Goal: Transaction & Acquisition: Book appointment/travel/reservation

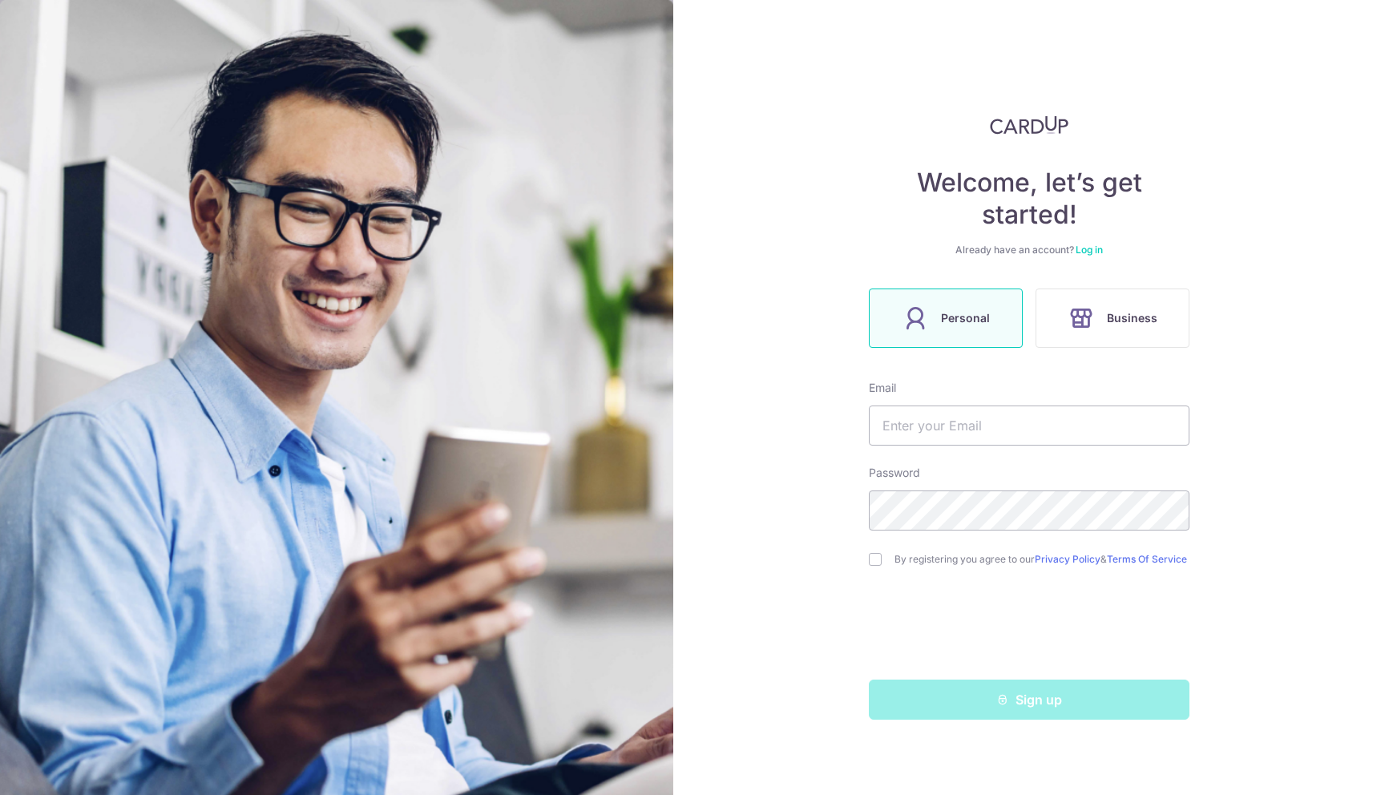
click at [1036, 446] on form "Email Password By registering you agree to our Privacy Policy & Terms Of Servic…" at bounding box center [1029, 550] width 321 height 340
click at [1015, 444] on input "text" at bounding box center [1029, 426] width 321 height 40
type input "[EMAIL_ADDRESS][DOMAIN_NAME]"
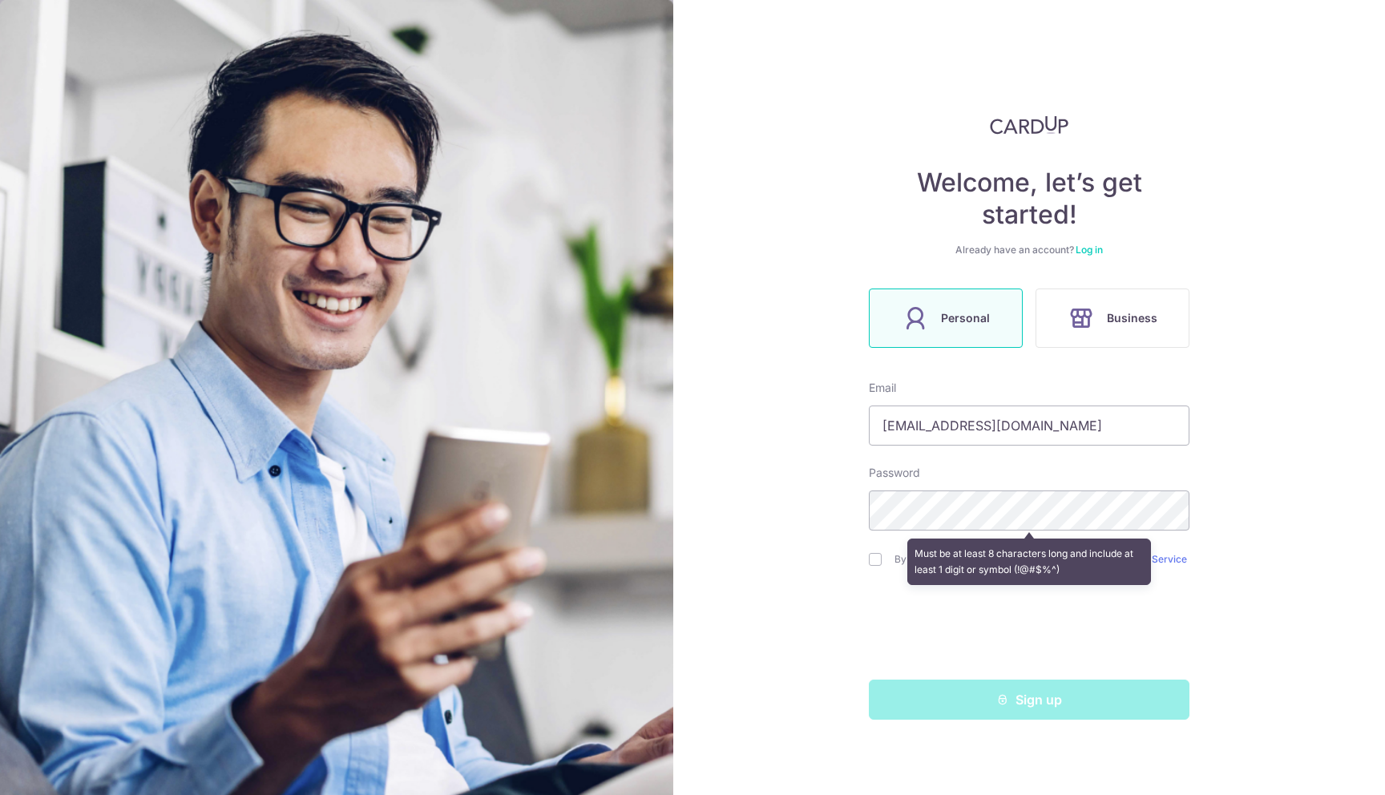
click at [791, 464] on div "Welcome, let’s get started! Already have an account? Log in Personal Business E…" at bounding box center [1029, 397] width 712 height 795
click at [874, 551] on div "Must be at least 8 characters long and include at least 1 digit or symbol (!@#$…" at bounding box center [1029, 561] width 321 height 59
click at [874, 571] on div "Must be at least 8 characters long and include at least 1 digit or symbol (!@#$…" at bounding box center [1029, 561] width 321 height 59
click at [874, 565] on div "Must be at least 8 characters long and include at least 1 digit or symbol (!@#$…" at bounding box center [1029, 561] width 321 height 59
click at [849, 599] on div "Welcome, let’s get started! Already have an account? Log in Personal Business E…" at bounding box center [1029, 397] width 712 height 795
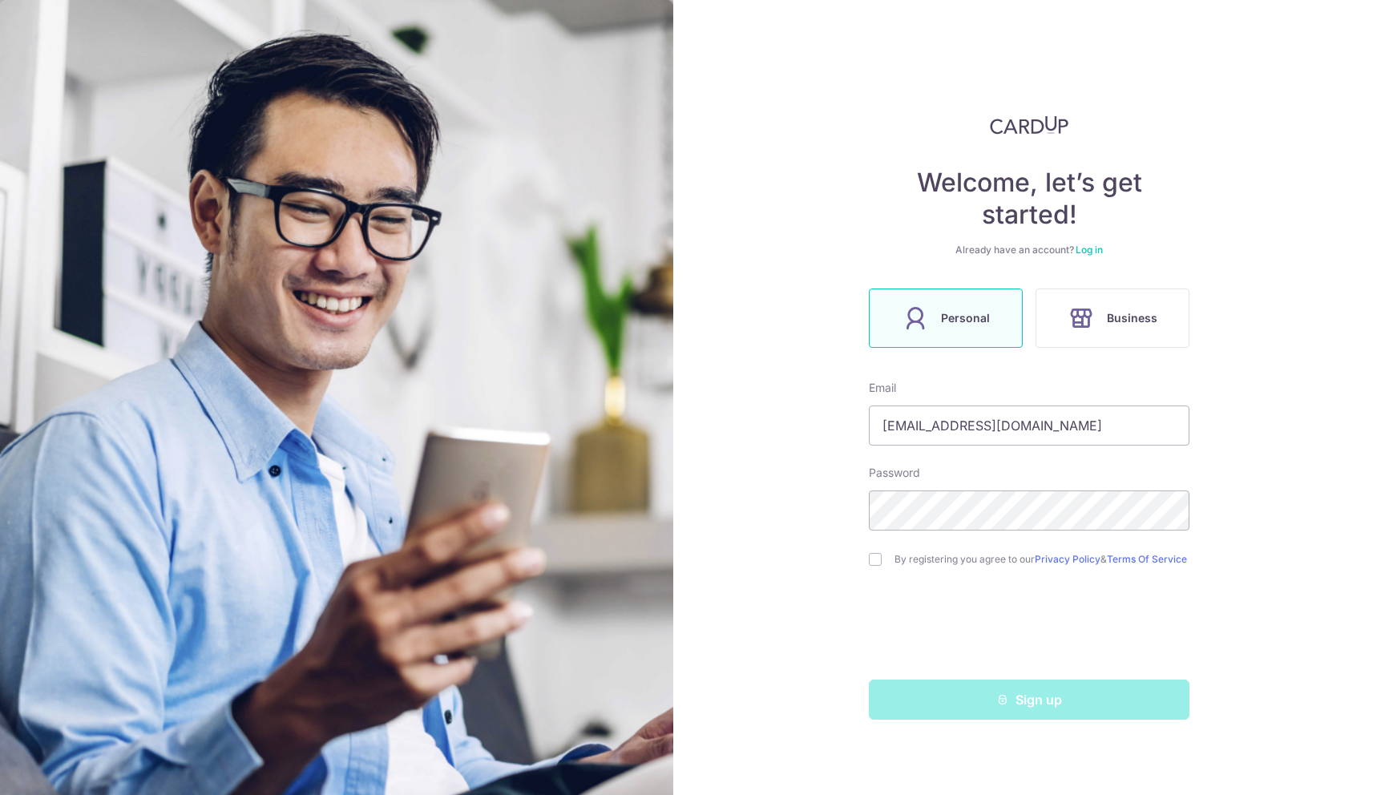
click at [680, 650] on div "Welcome, let’s get started! Already have an account? Log in Personal Business E…" at bounding box center [1029, 397] width 712 height 795
click at [874, 565] on input "checkbox" at bounding box center [875, 559] width 13 height 13
checkbox input "true"
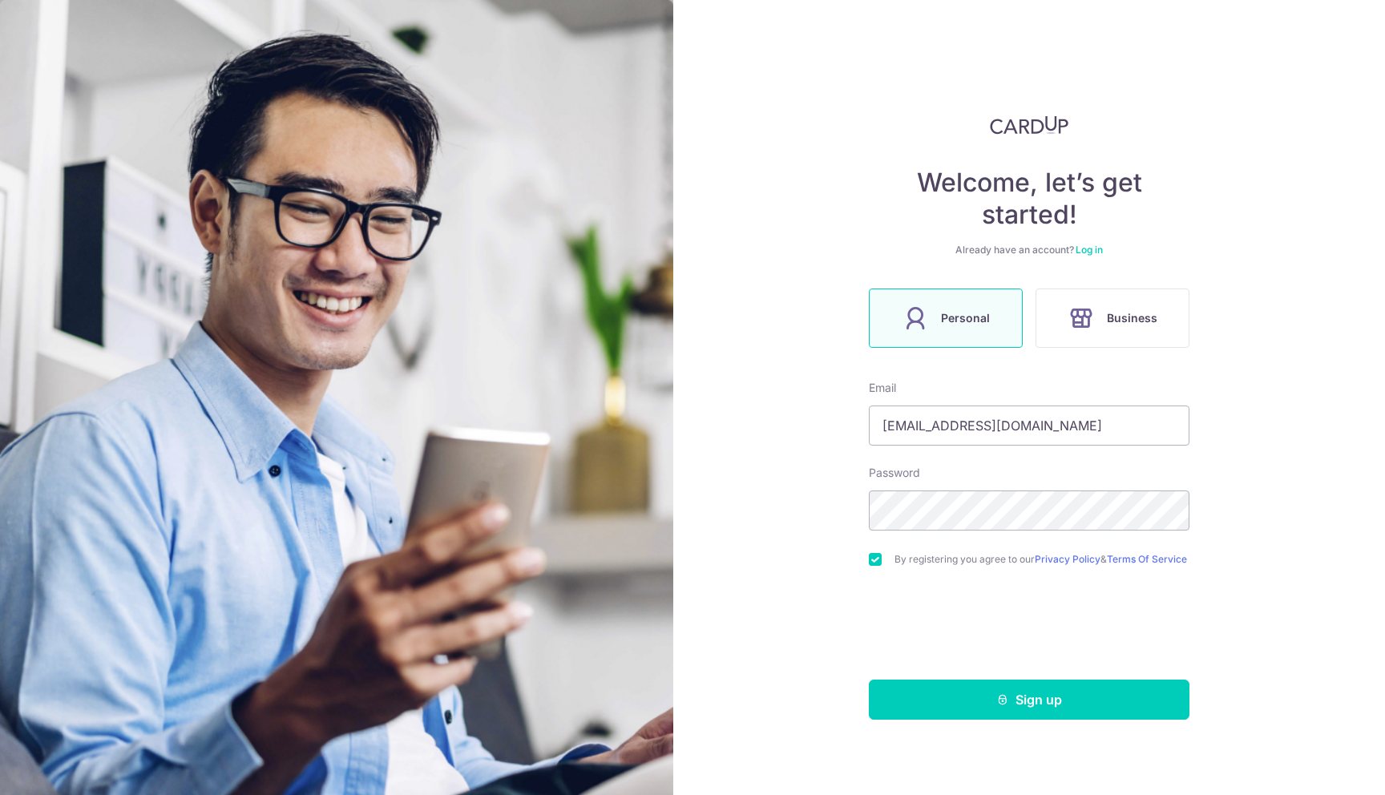
click at [834, 594] on div "Welcome, let’s get started! Already have an account? Log in Personal Business E…" at bounding box center [1029, 397] width 712 height 795
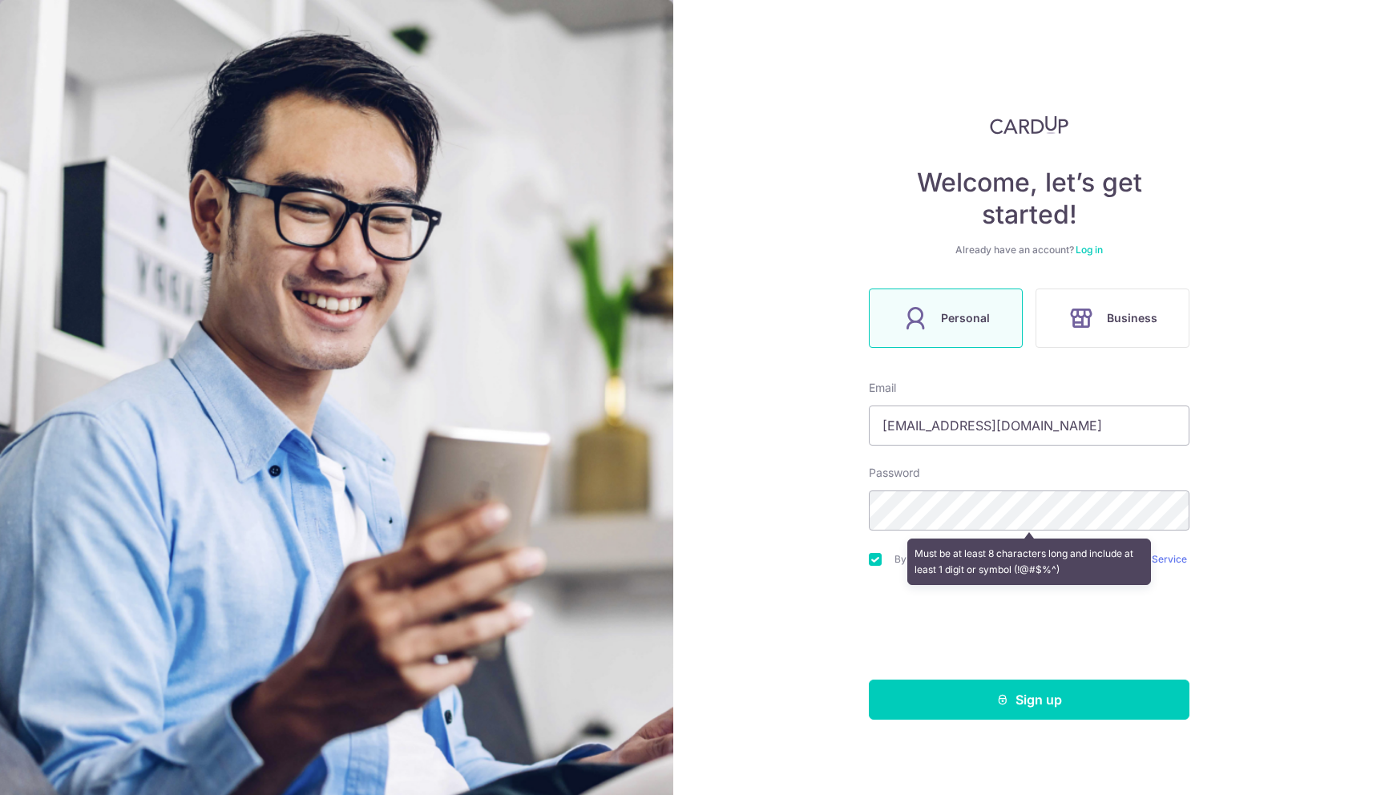
click at [1301, 565] on div "Welcome, let’s get started! Already have an account? Log in Personal Business E…" at bounding box center [1029, 397] width 712 height 795
click at [1119, 701] on button "Sign up" at bounding box center [1029, 700] width 321 height 40
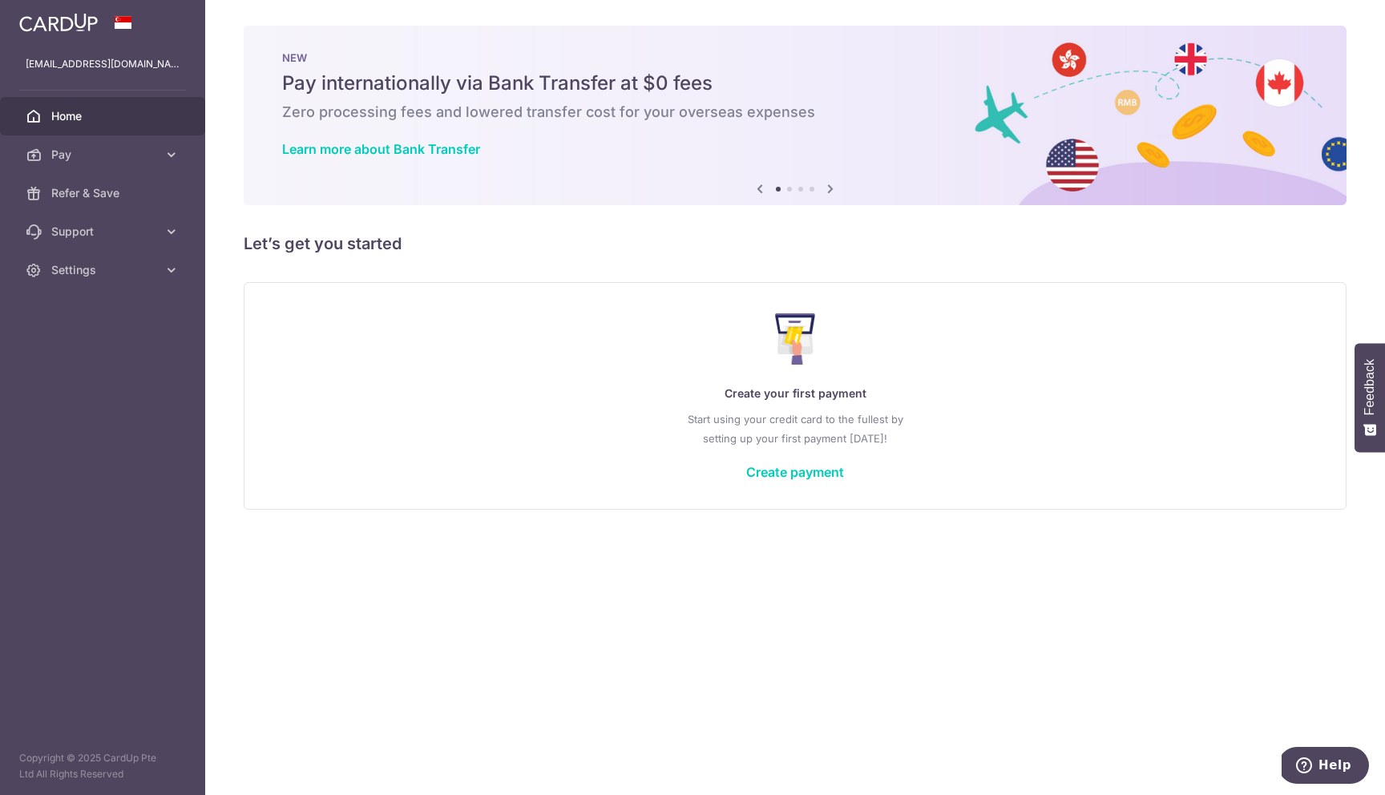
click at [801, 462] on div "Create your first payment Start using your credit card to the fullest by settin…" at bounding box center [795, 396] width 1063 height 190
click at [781, 491] on div "Create your first payment Start using your credit card to the fullest by settin…" at bounding box center [795, 396] width 1103 height 228
click at [772, 476] on link "Create payment" at bounding box center [795, 472] width 98 height 16
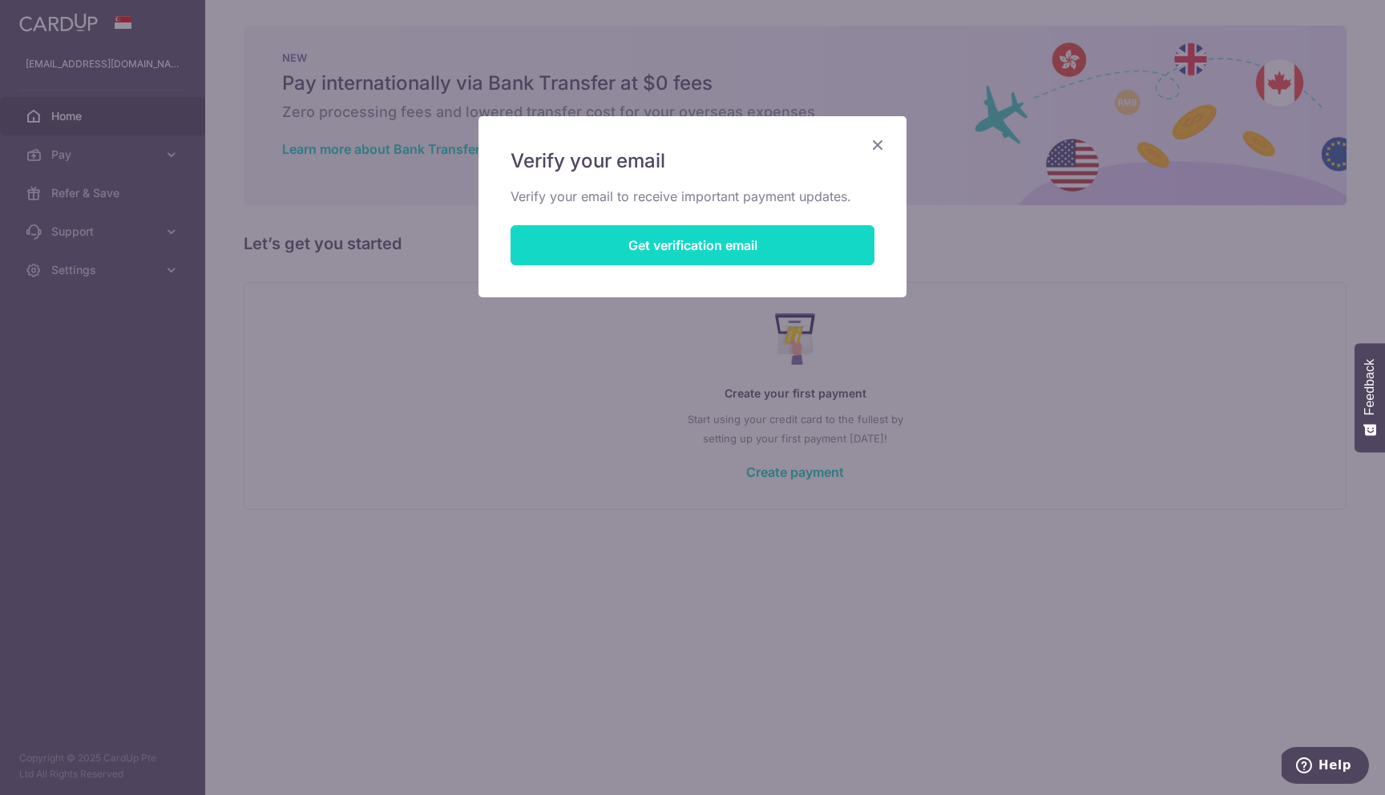
click at [716, 252] on button "Get verification email" at bounding box center [693, 245] width 364 height 40
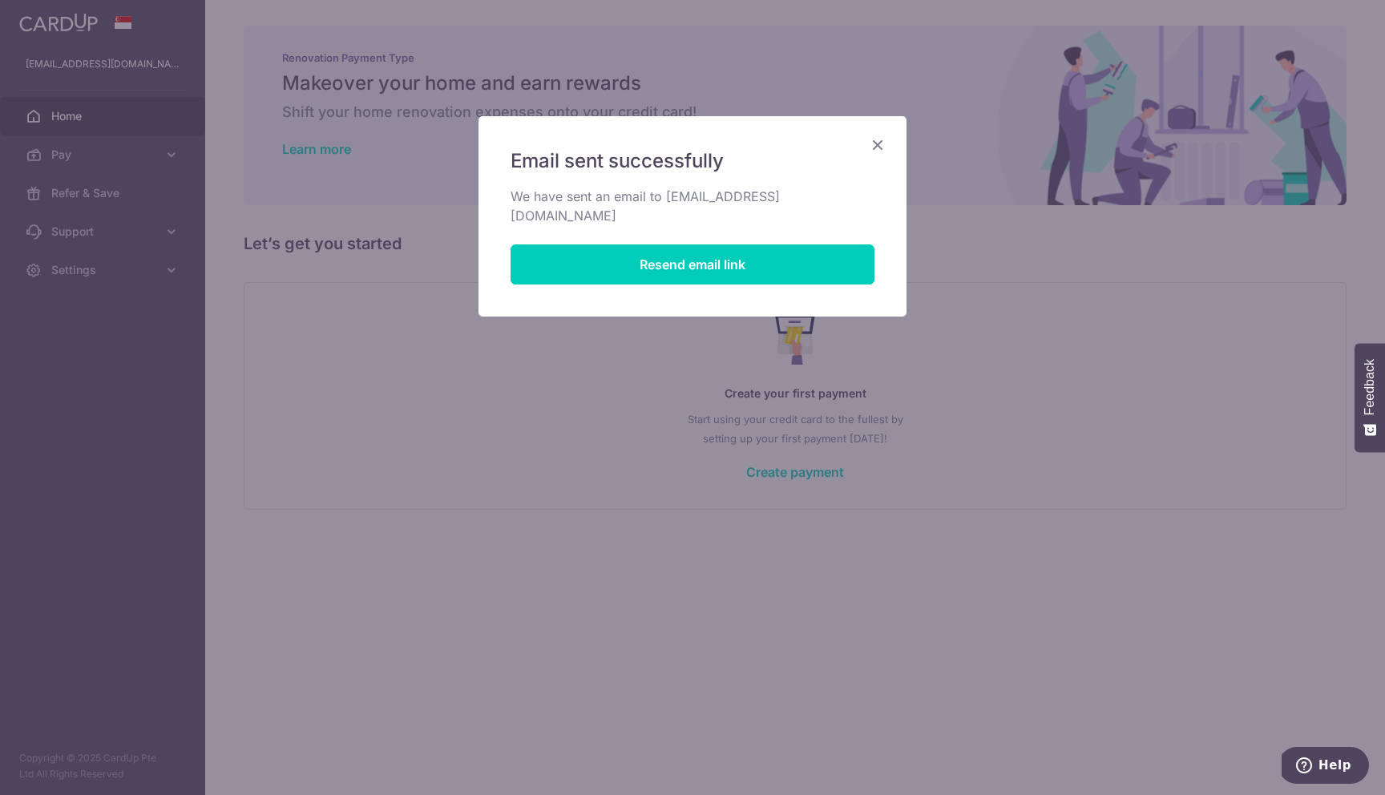
click at [881, 144] on icon "Close" at bounding box center [877, 145] width 19 height 20
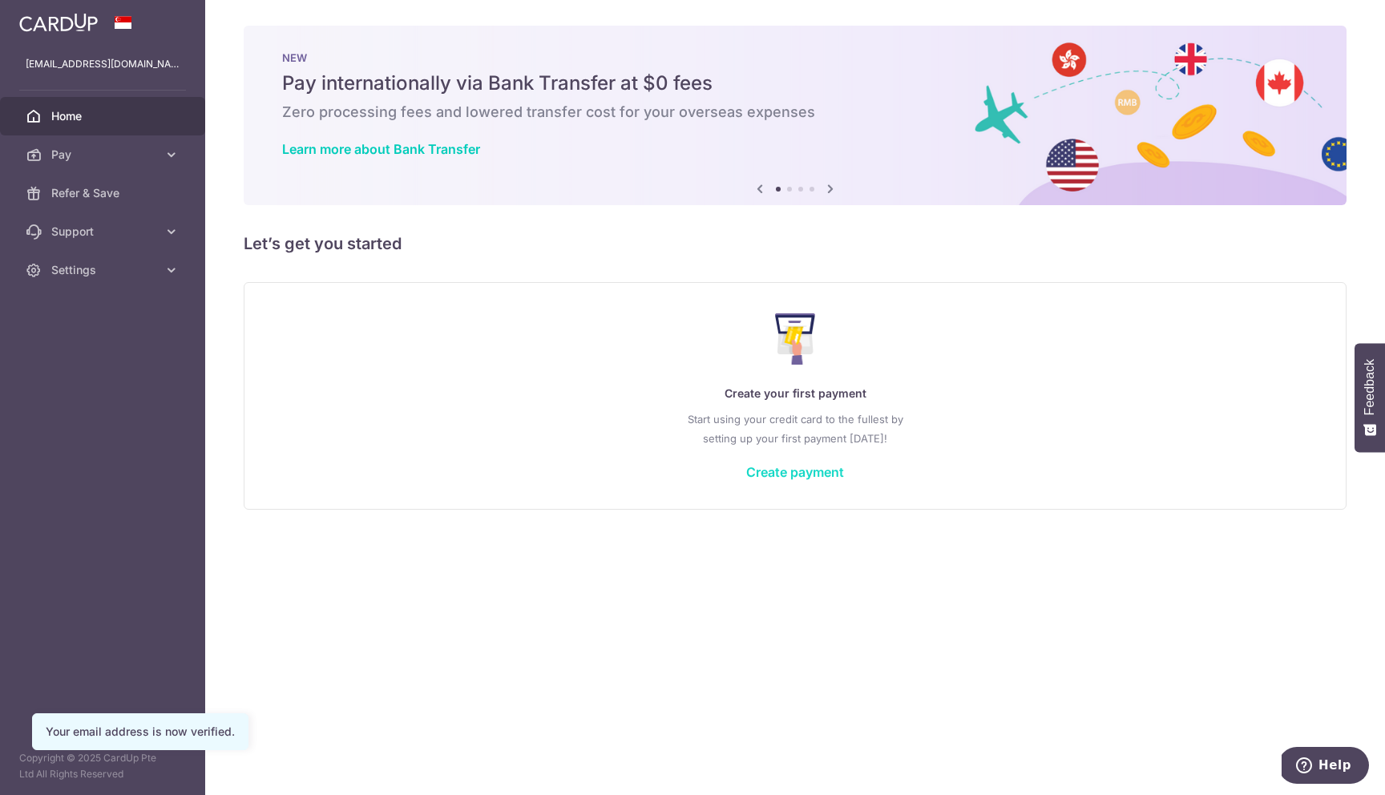
click at [786, 470] on link "Create payment" at bounding box center [795, 472] width 98 height 16
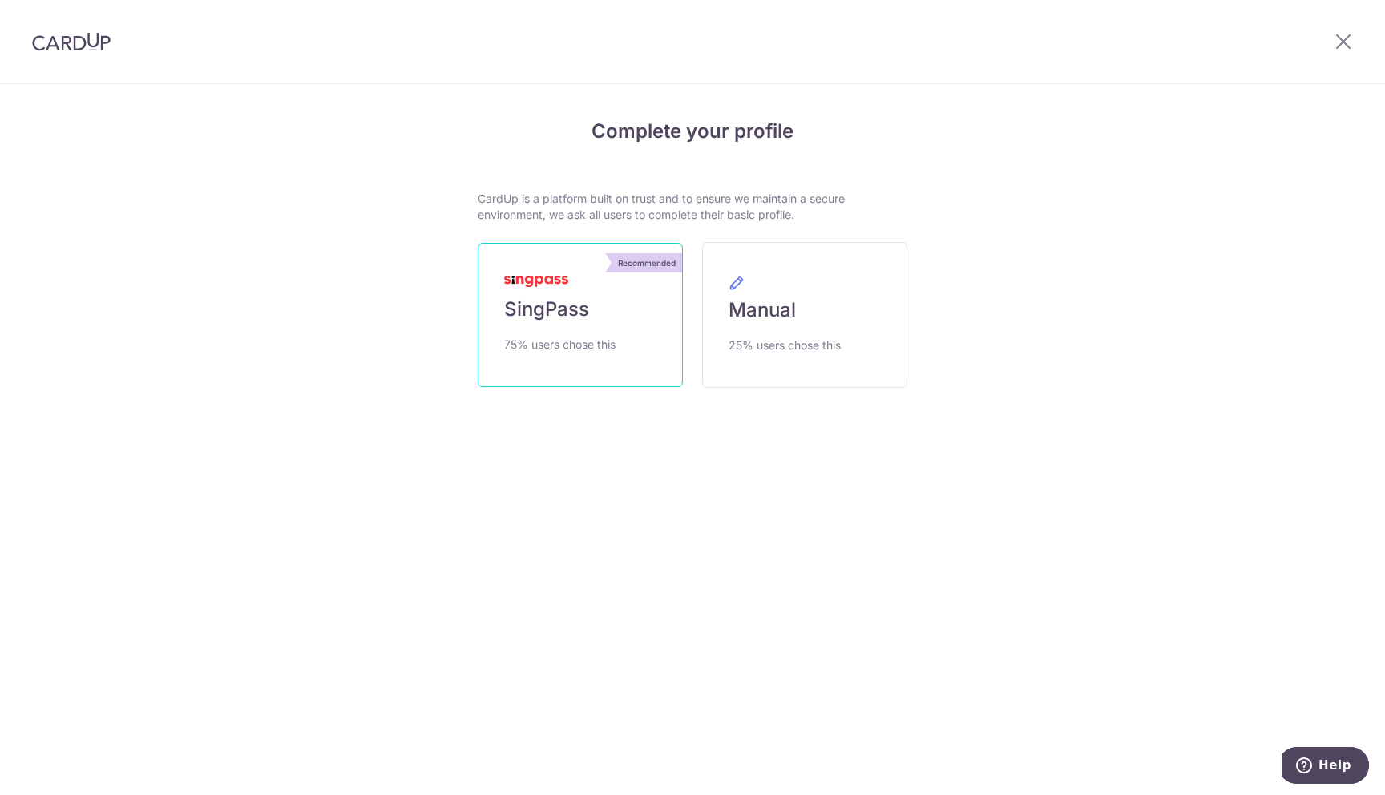
click at [661, 322] on link "Recommended SingPass 75% users chose this" at bounding box center [580, 315] width 205 height 144
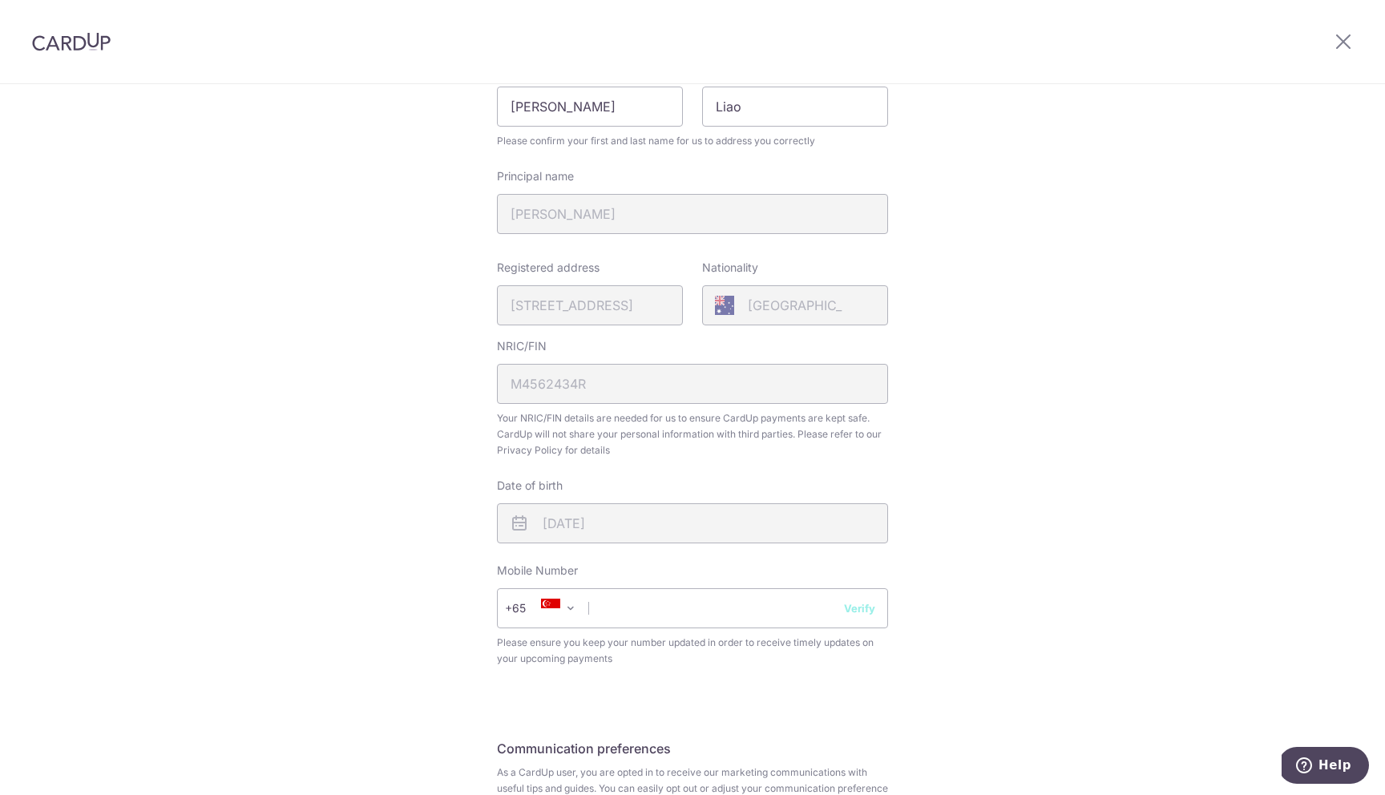
scroll to position [237, 0]
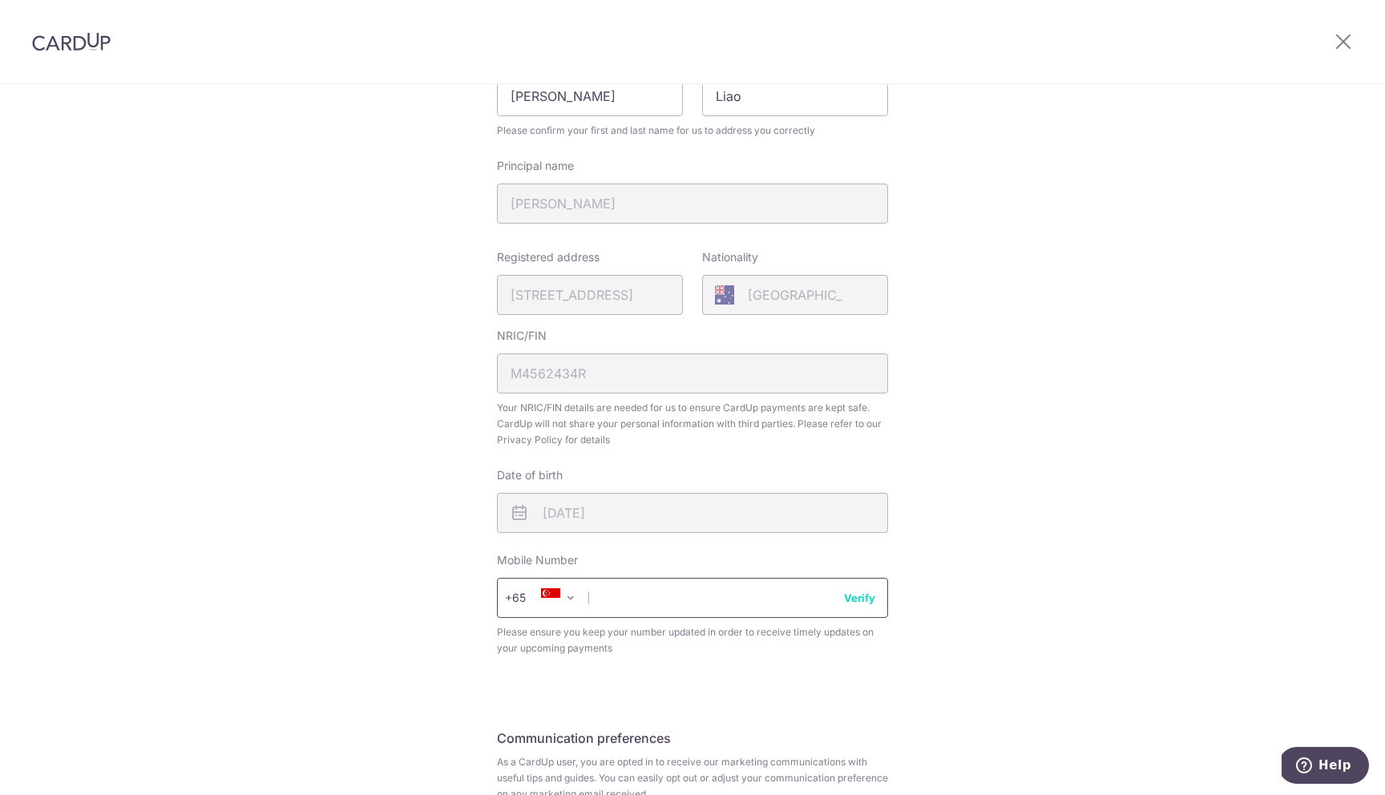
click at [642, 616] on input "text" at bounding box center [692, 598] width 391 height 40
type input "93538125"
click at [869, 597] on button "Verify" at bounding box center [859, 598] width 31 height 16
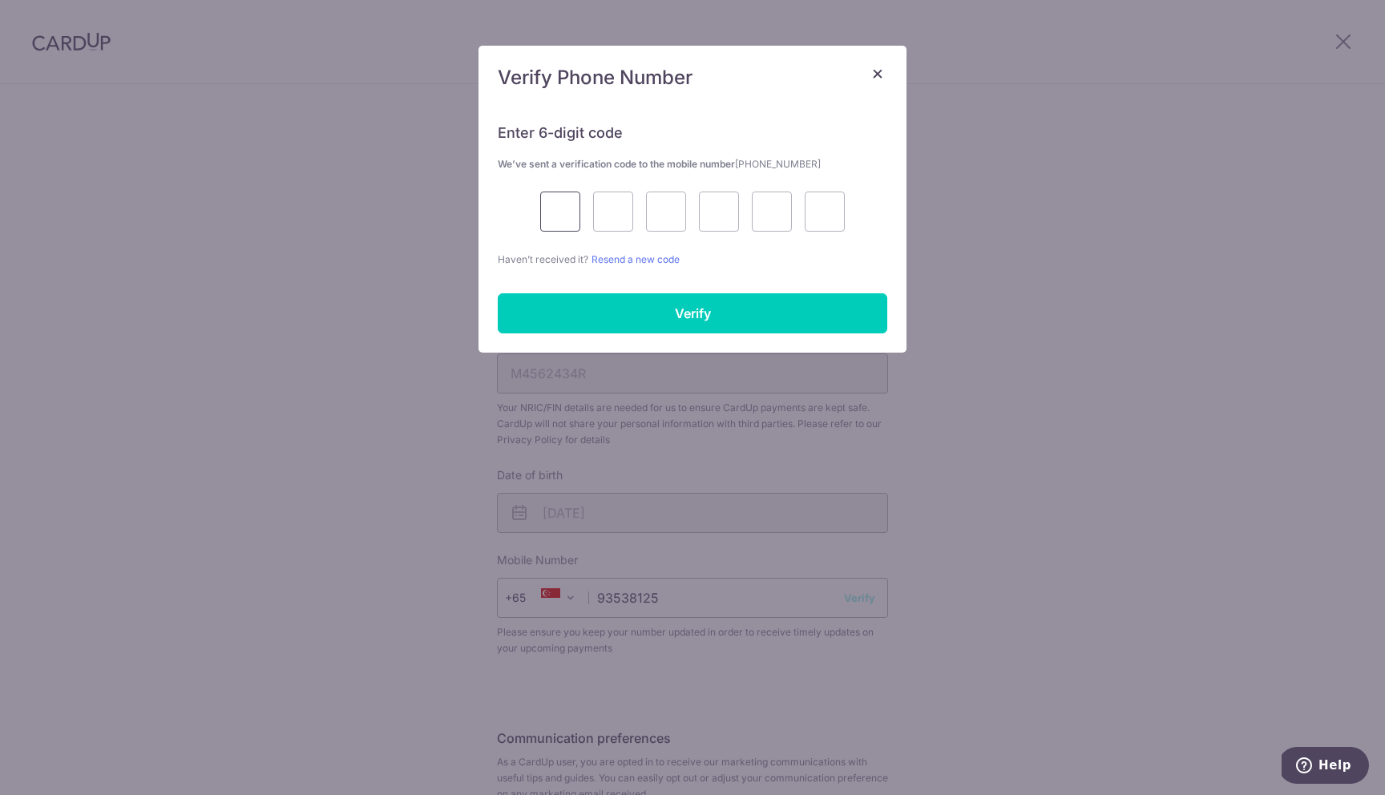
click at [549, 194] on input "text" at bounding box center [560, 212] width 40 height 40
type input "5"
type input "6"
type input "7"
type input "3"
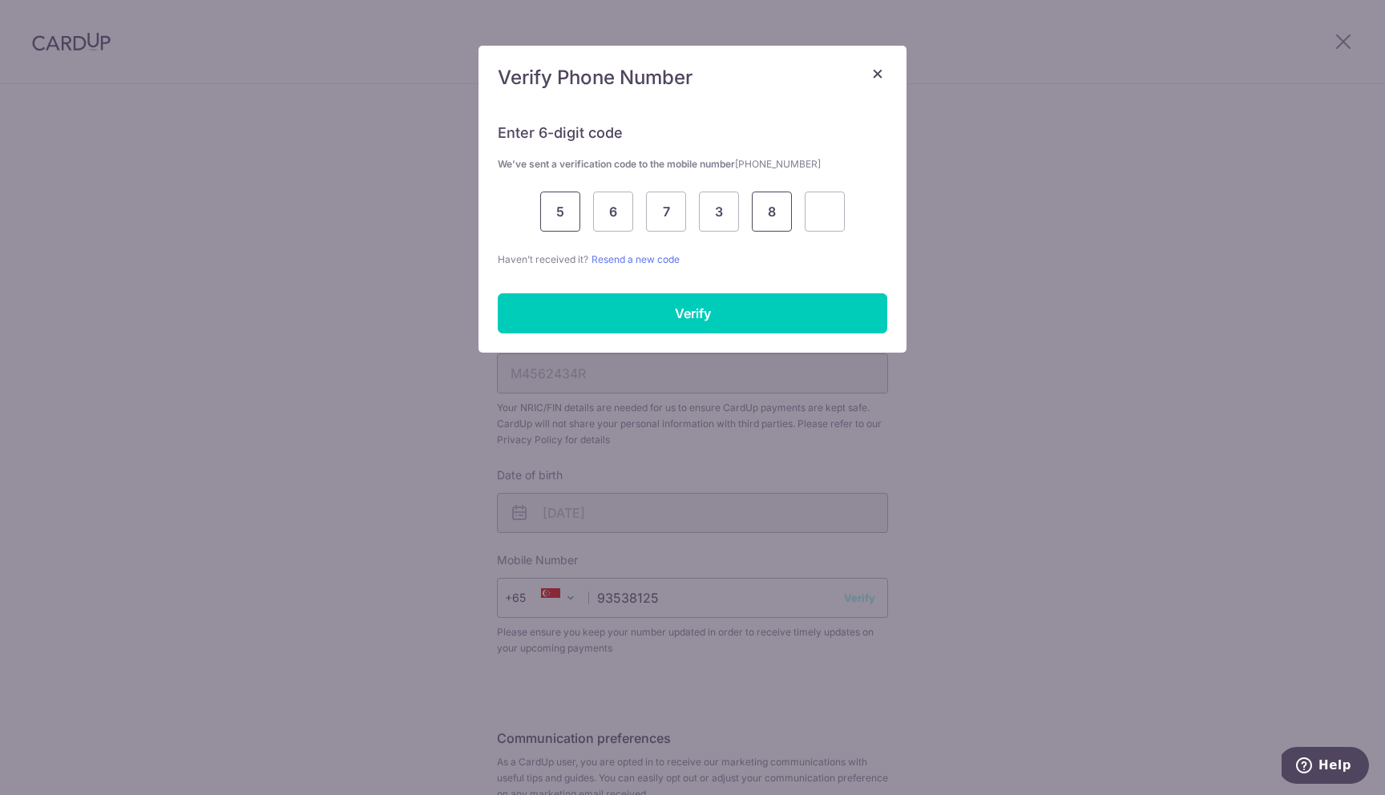
type input "8"
type input "1"
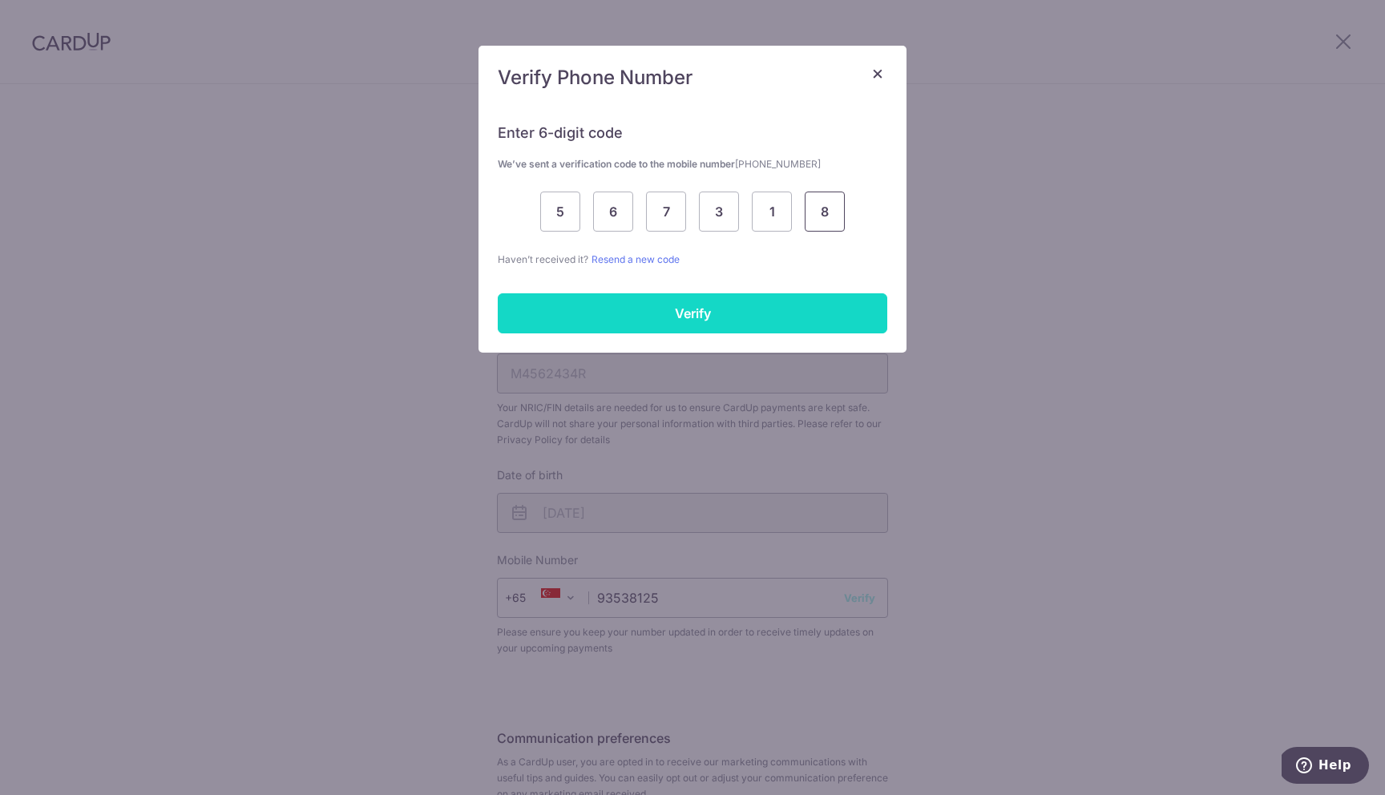
type input "8"
click at [619, 331] on input "Verify" at bounding box center [693, 313] width 390 height 40
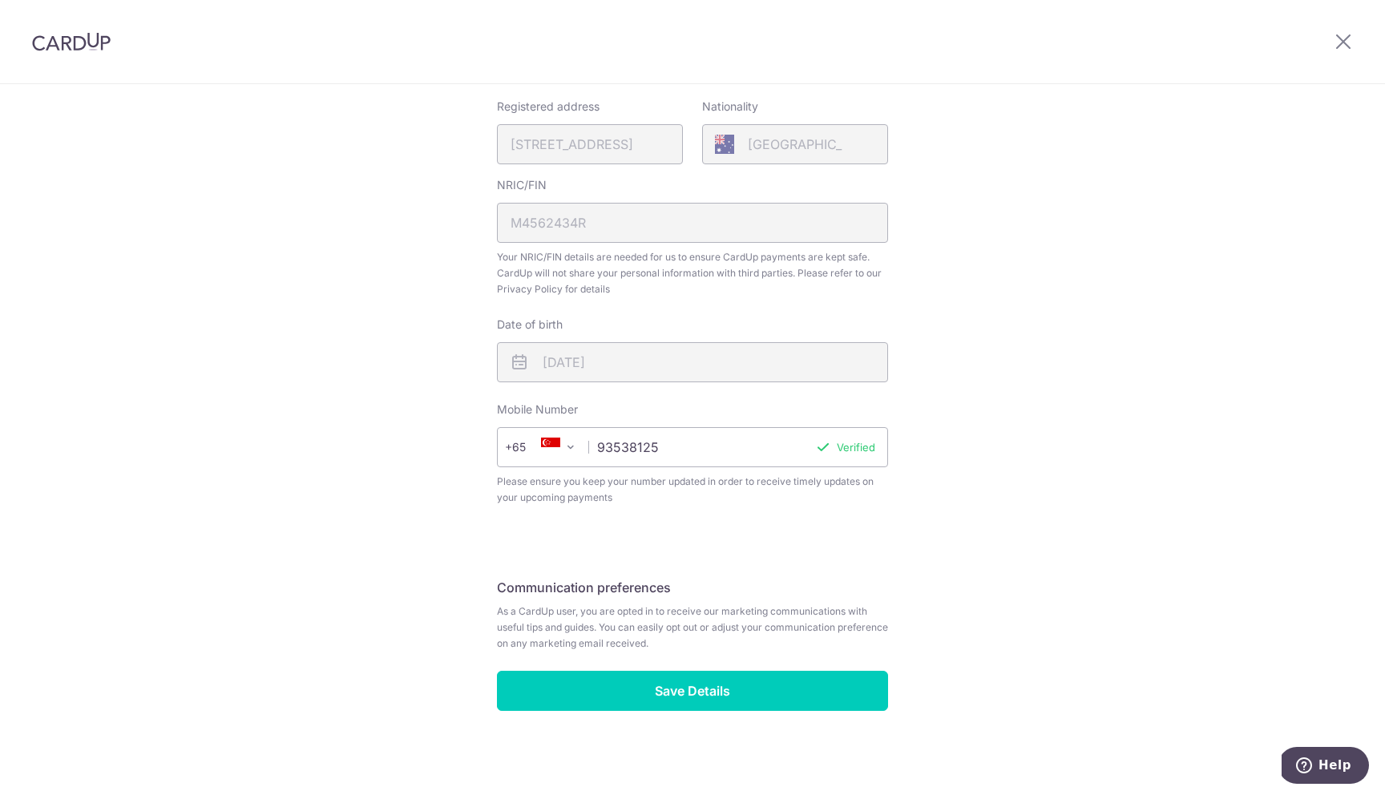
scroll to position [392, 0]
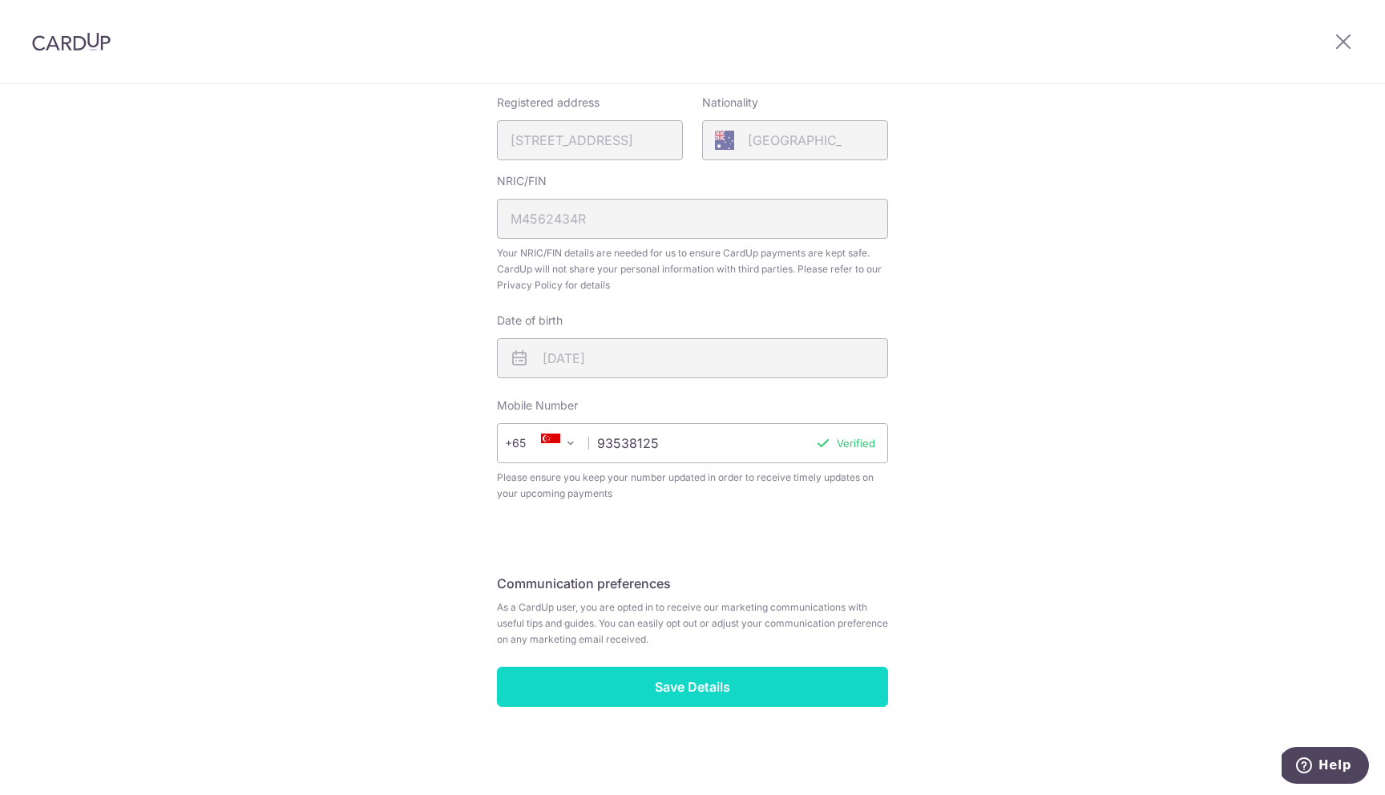
click at [750, 685] on input "Save Details" at bounding box center [692, 687] width 391 height 40
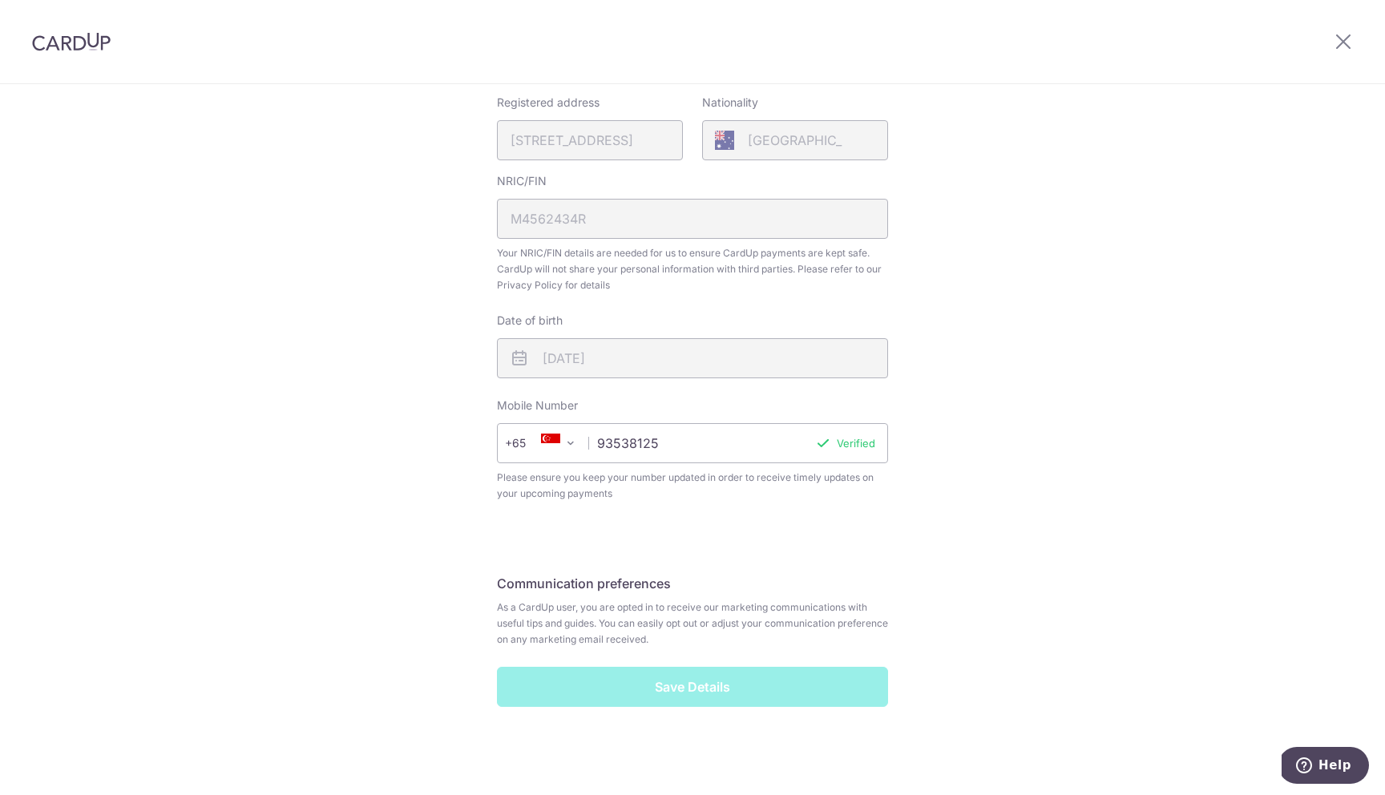
scroll to position [0, 0]
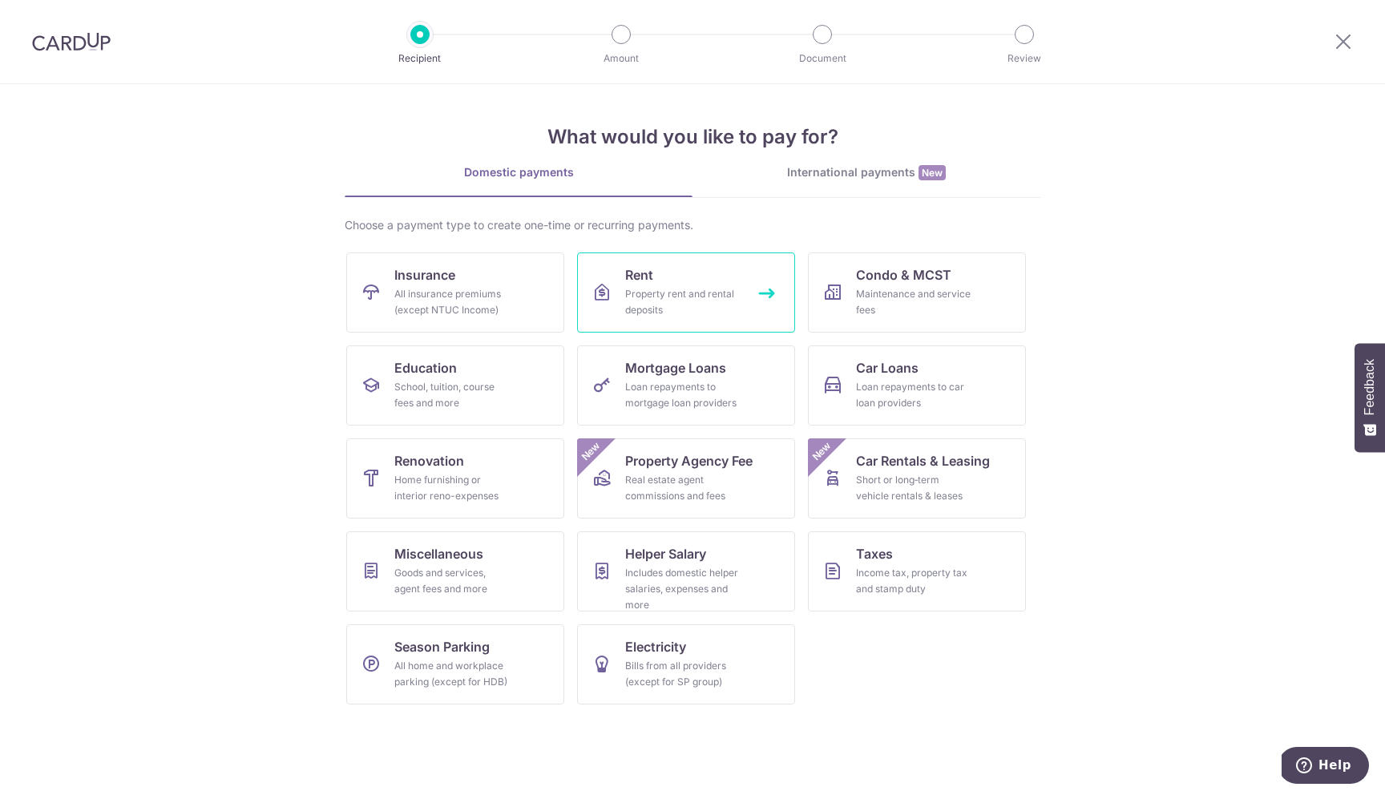
click at [664, 283] on link "Rent Property rent and rental deposits" at bounding box center [686, 292] width 218 height 80
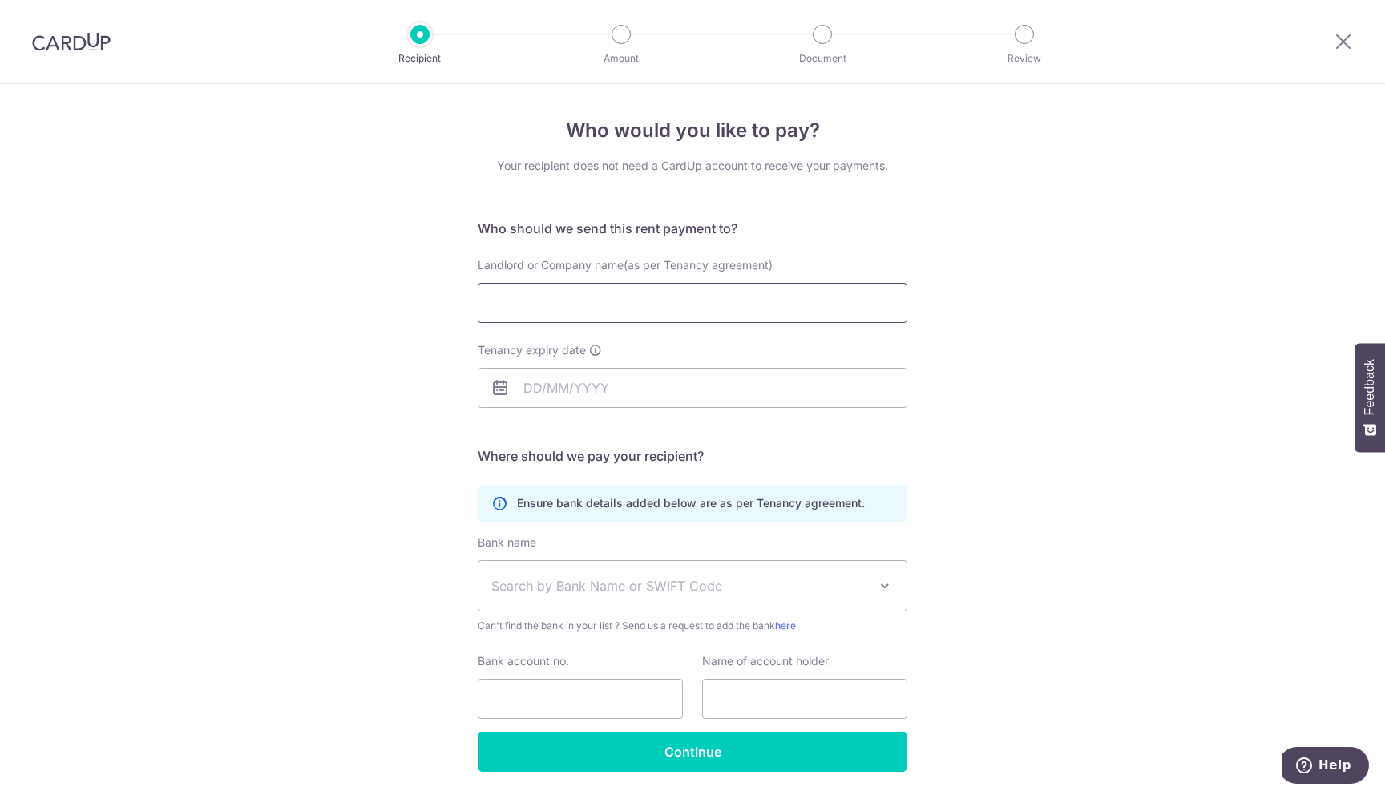
click at [694, 308] on input "Landlord or Company name(as per Tenancy agreement)" at bounding box center [693, 303] width 430 height 40
paste input "Savills (S) P L- Client's A/C"
type input "Savills (S) P L- Client's A/C"
click at [660, 405] on input "Tenancy expiry date" at bounding box center [693, 388] width 430 height 40
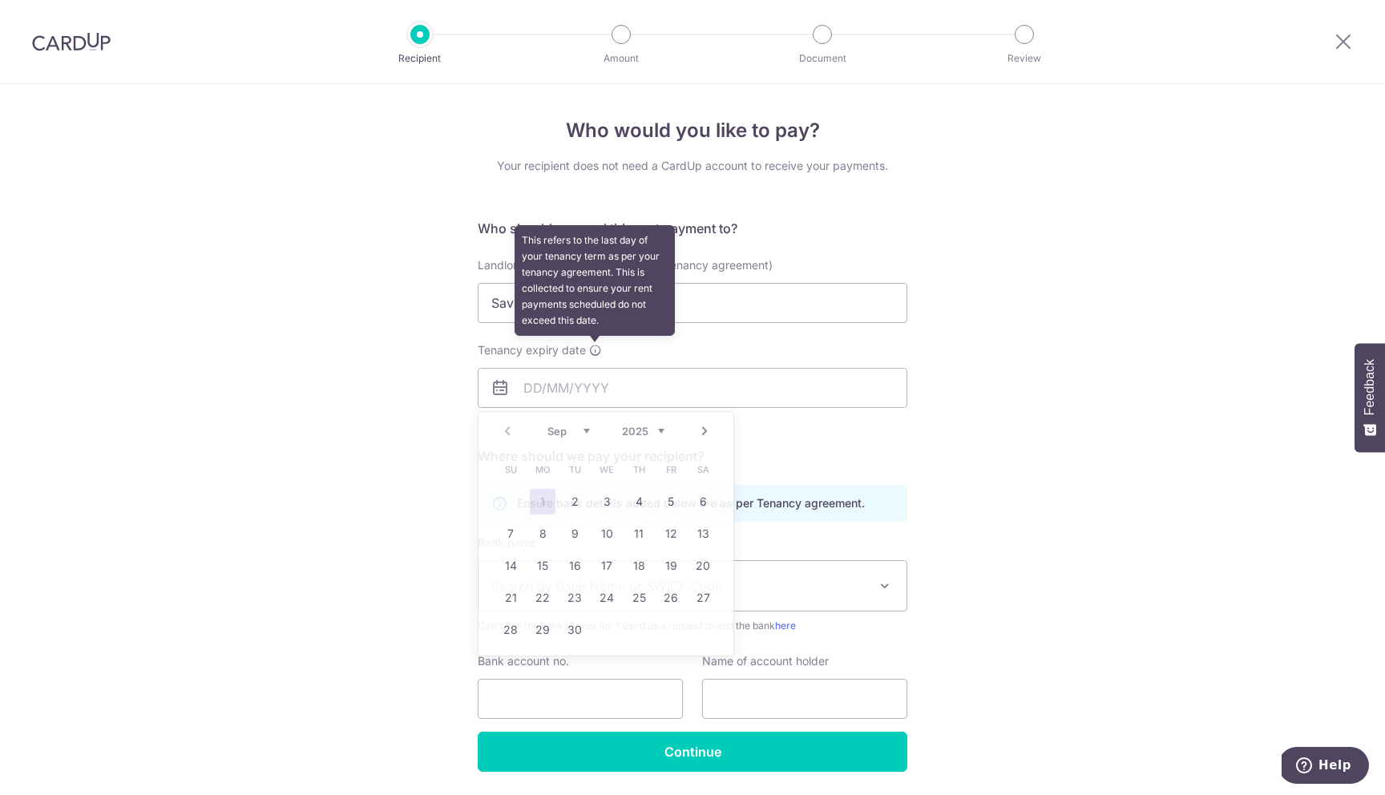
click at [595, 353] on icon at bounding box center [595, 350] width 13 height 13
click at [595, 368] on input "Tenancy expiry date This refers to the last day of your tenancy term as per you…" at bounding box center [693, 388] width 430 height 40
click at [595, 353] on icon at bounding box center [595, 350] width 13 height 13
click at [595, 368] on input "Tenancy expiry date This refers to the last day of your tenancy term as per you…" at bounding box center [693, 388] width 430 height 40
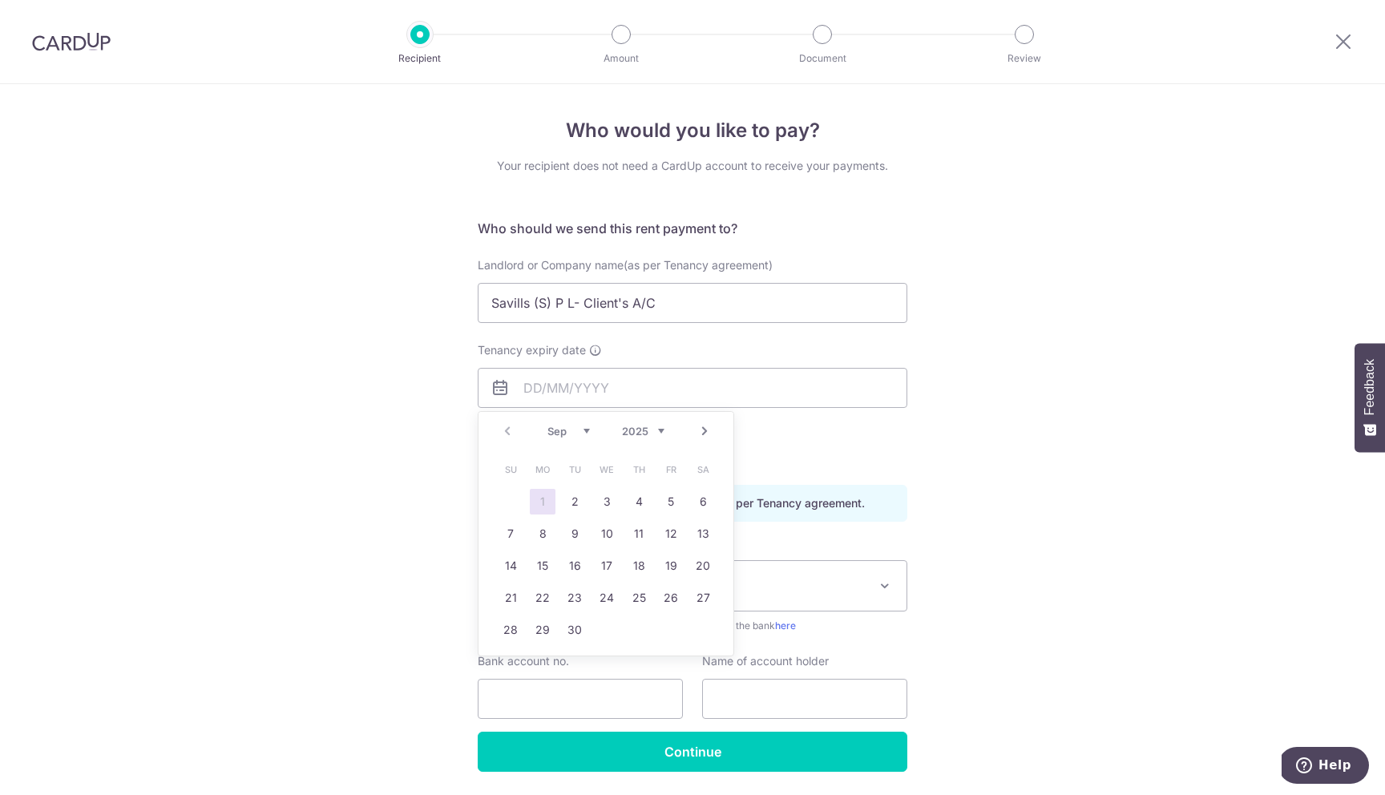
click at [664, 433] on select "2025 2026 2027 2028 2029 2030 2031 2032 2033 2034 2035" at bounding box center [643, 431] width 42 height 13
click at [510, 435] on link "Prev" at bounding box center [507, 431] width 19 height 19
click at [508, 507] on link "1" at bounding box center [511, 502] width 26 height 26
type input "[DATE]"
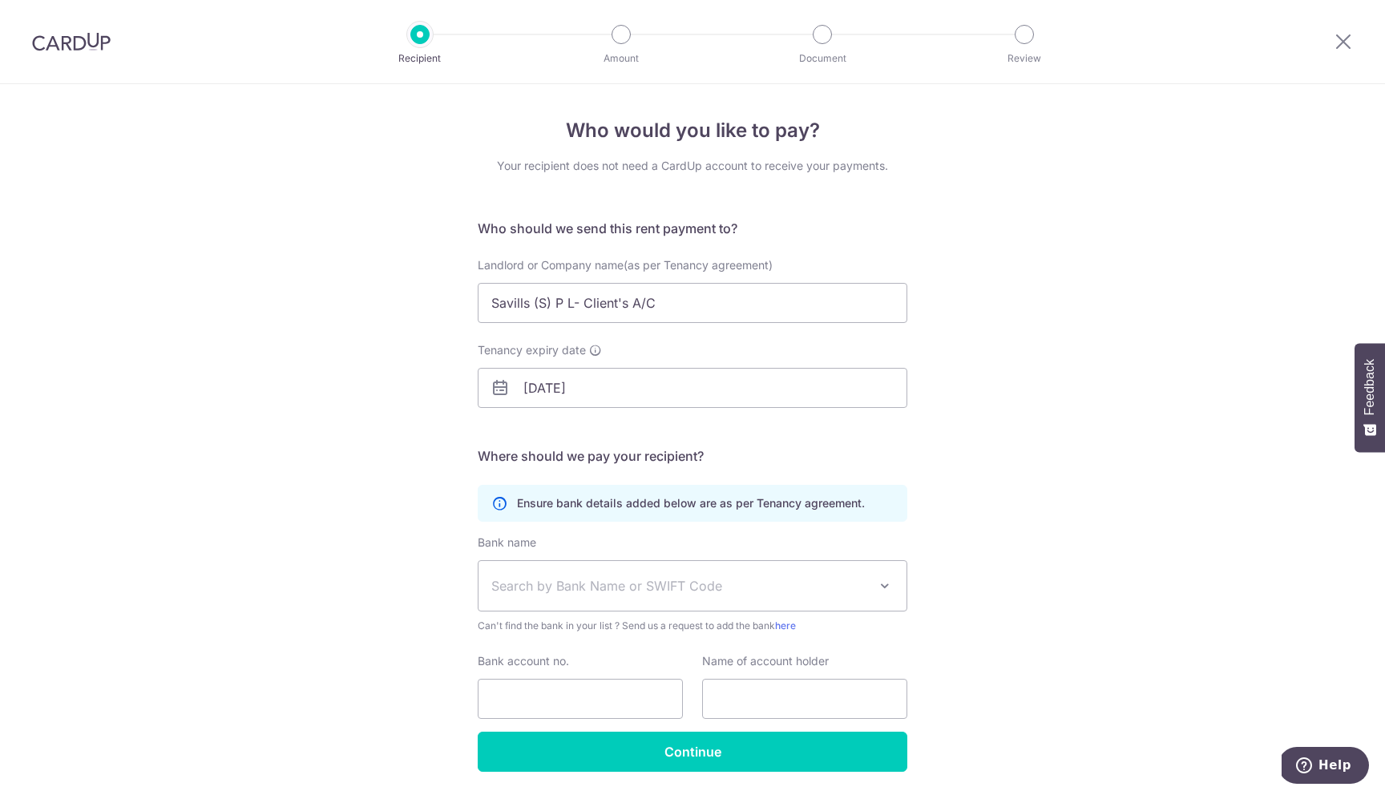
click at [396, 507] on div "Who would you like to pay? Your recipient does not need a CardUp account to rec…" at bounding box center [692, 465] width 1385 height 763
click at [585, 596] on span "Search by Bank Name or SWIFT Code" at bounding box center [692, 586] width 428 height 50
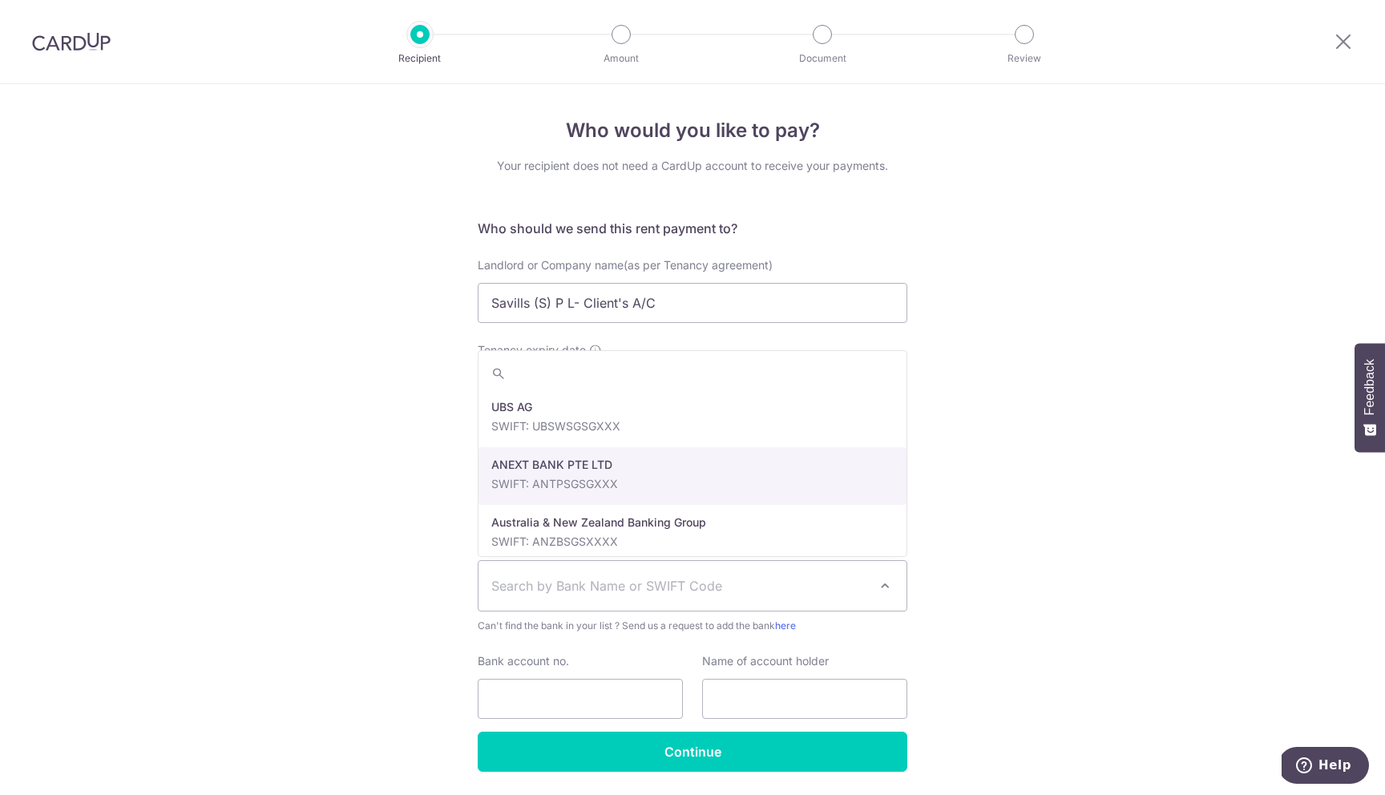
paste input "HSBCSGSG"
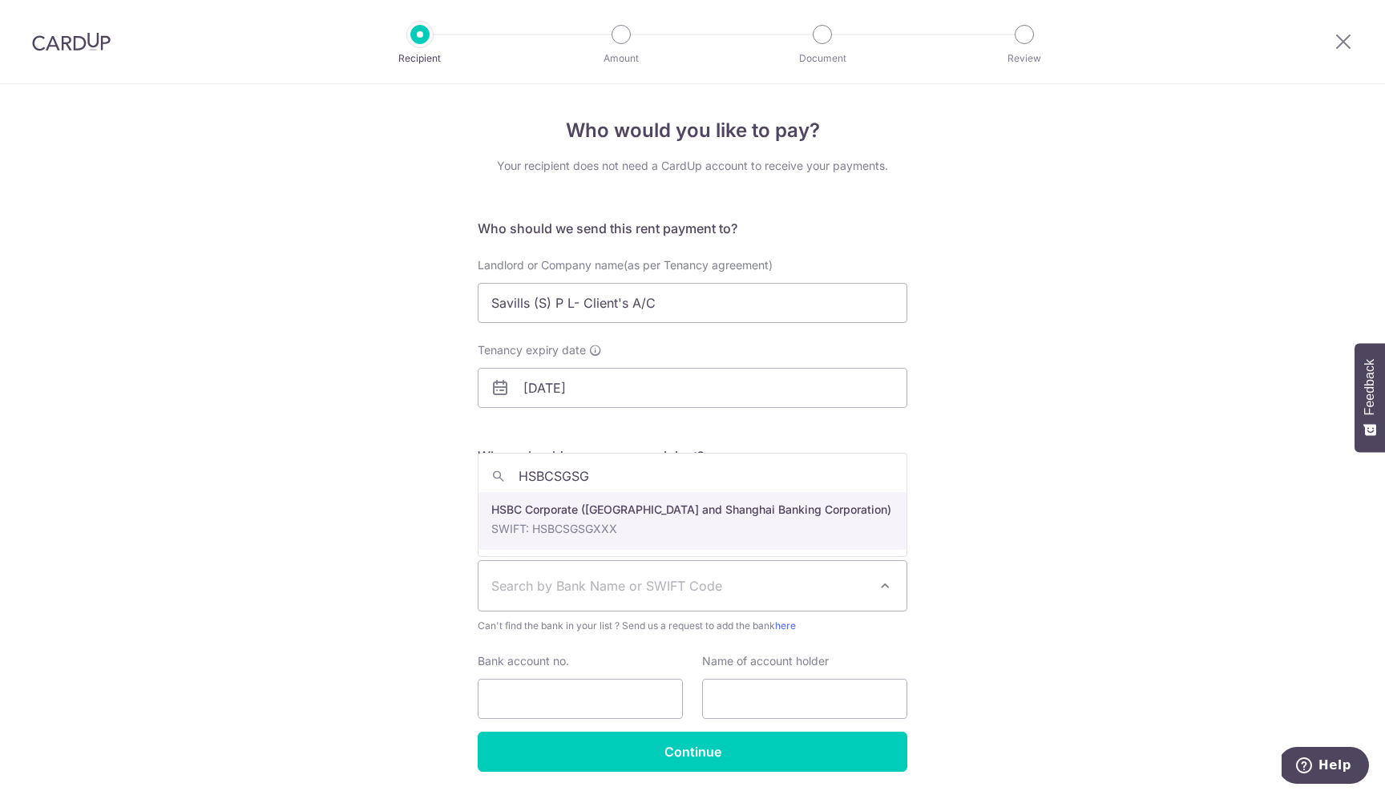
type input "HSBCSGSG"
select select "9"
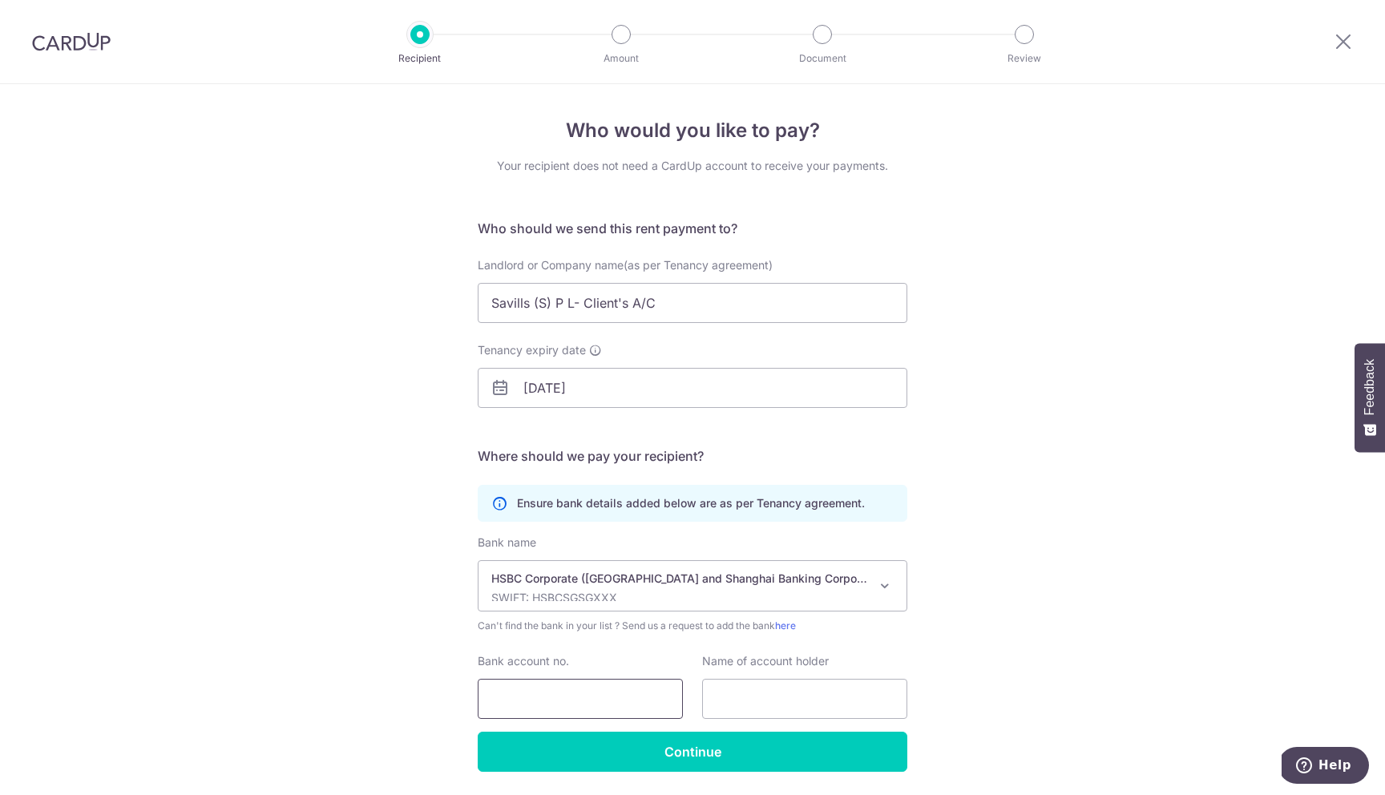
click at [554, 692] on input "Bank account no." at bounding box center [580, 699] width 205 height 40
paste input "147-126379-002 : Savills (S) P L- Clie"
type input "147-126379-002"
click at [664, 298] on input "Savills (S) P L- Client's A/C" at bounding box center [693, 303] width 430 height 40
click at [753, 704] on input "text" at bounding box center [804, 699] width 205 height 40
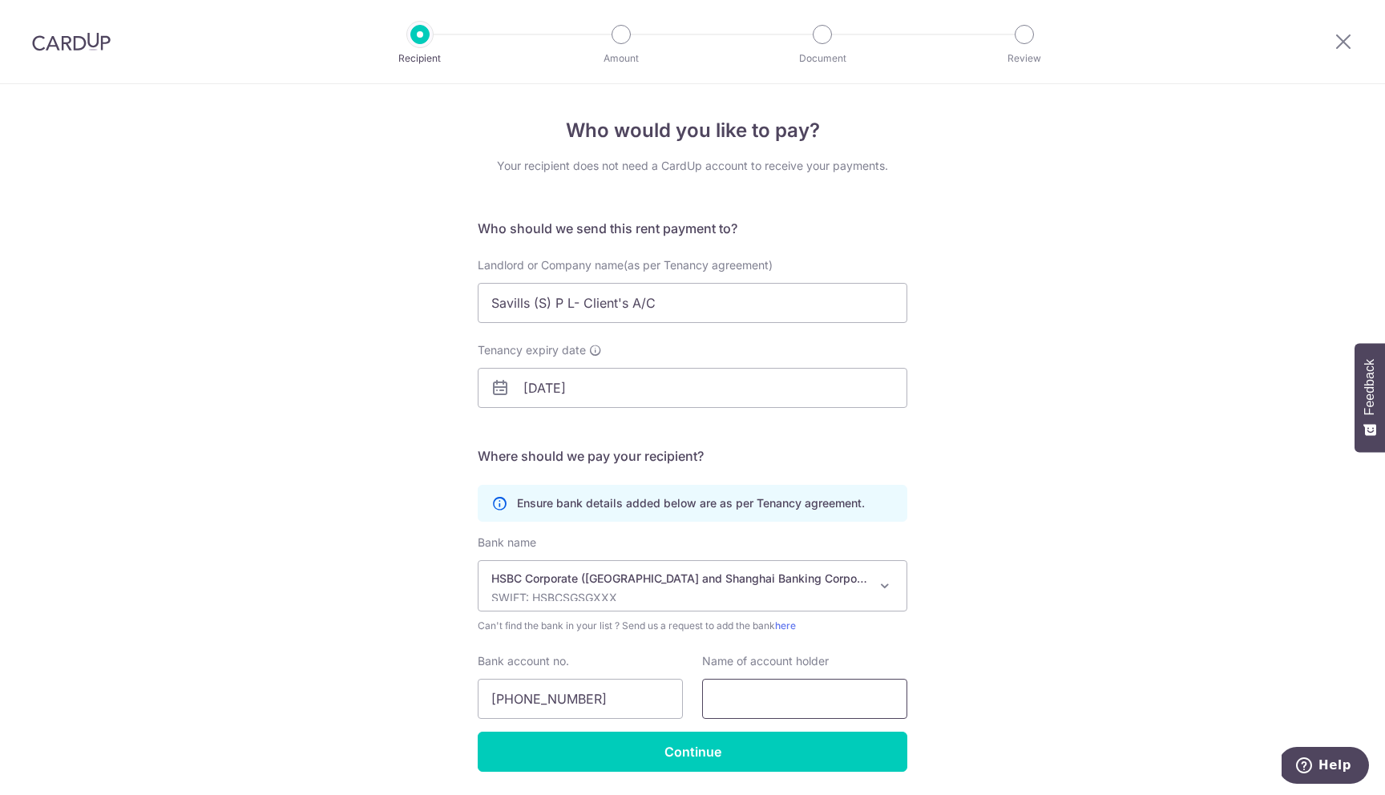
paste input "Savills (S) P L- Client's A/C"
type input "Savills (S) P L- Client's A/C"
click at [1032, 692] on div "Who would you like to pay? Your recipient does not need a CardUp account to rec…" at bounding box center [692, 465] width 1385 height 763
click at [672, 302] on input "Savills (S) P L- Client's A/C" at bounding box center [693, 303] width 430 height 40
paste input "JOYVIEW HOLDINGS LIMITED"
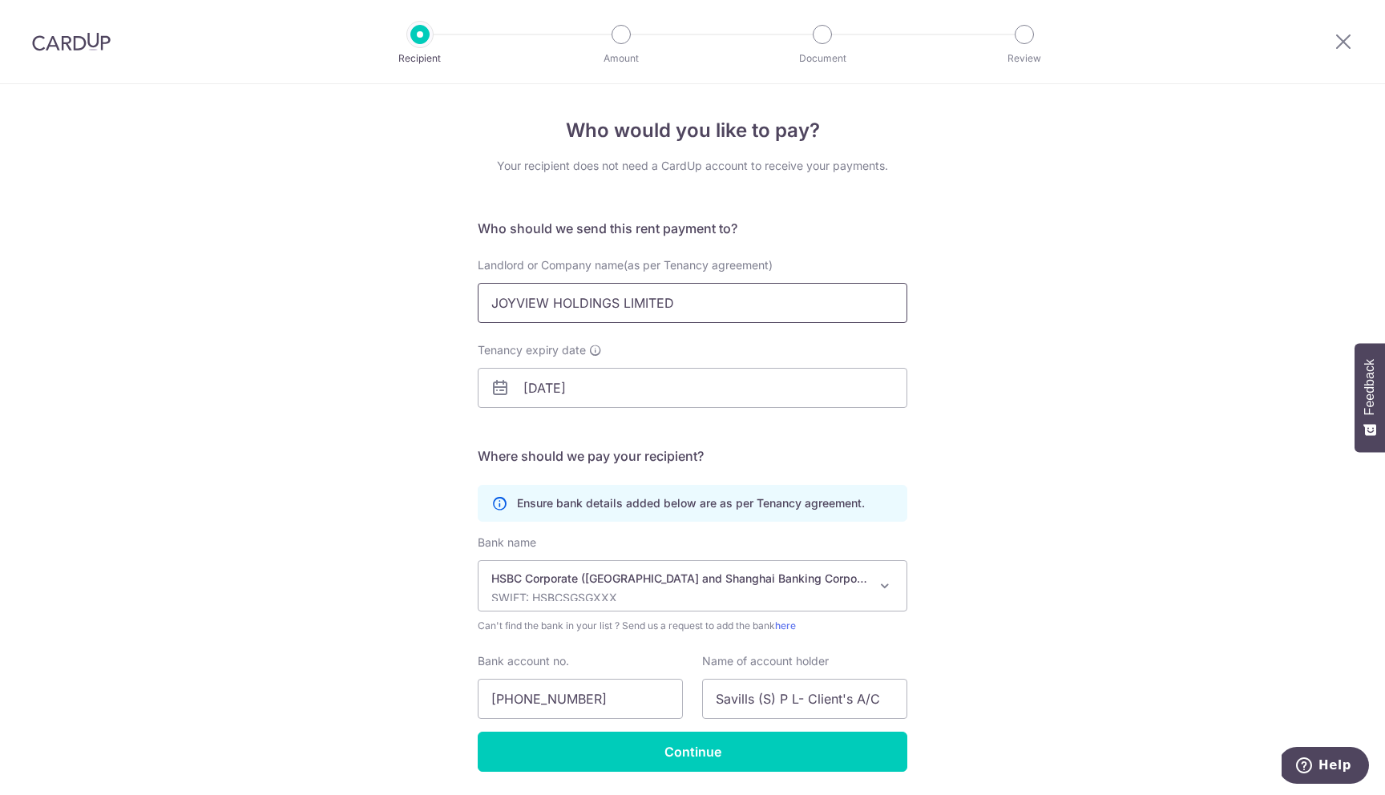
type input "JOYVIEW HOLDINGS LIMITED"
click at [368, 390] on div "Who would you like to pay? Your recipient does not need a CardUp account to rec…" at bounding box center [692, 465] width 1385 height 763
click at [616, 704] on input "147-126379-002" at bounding box center [580, 699] width 205 height 40
click at [552, 686] on input "147-126379-002" at bounding box center [580, 699] width 205 height 40
paste input "126379"
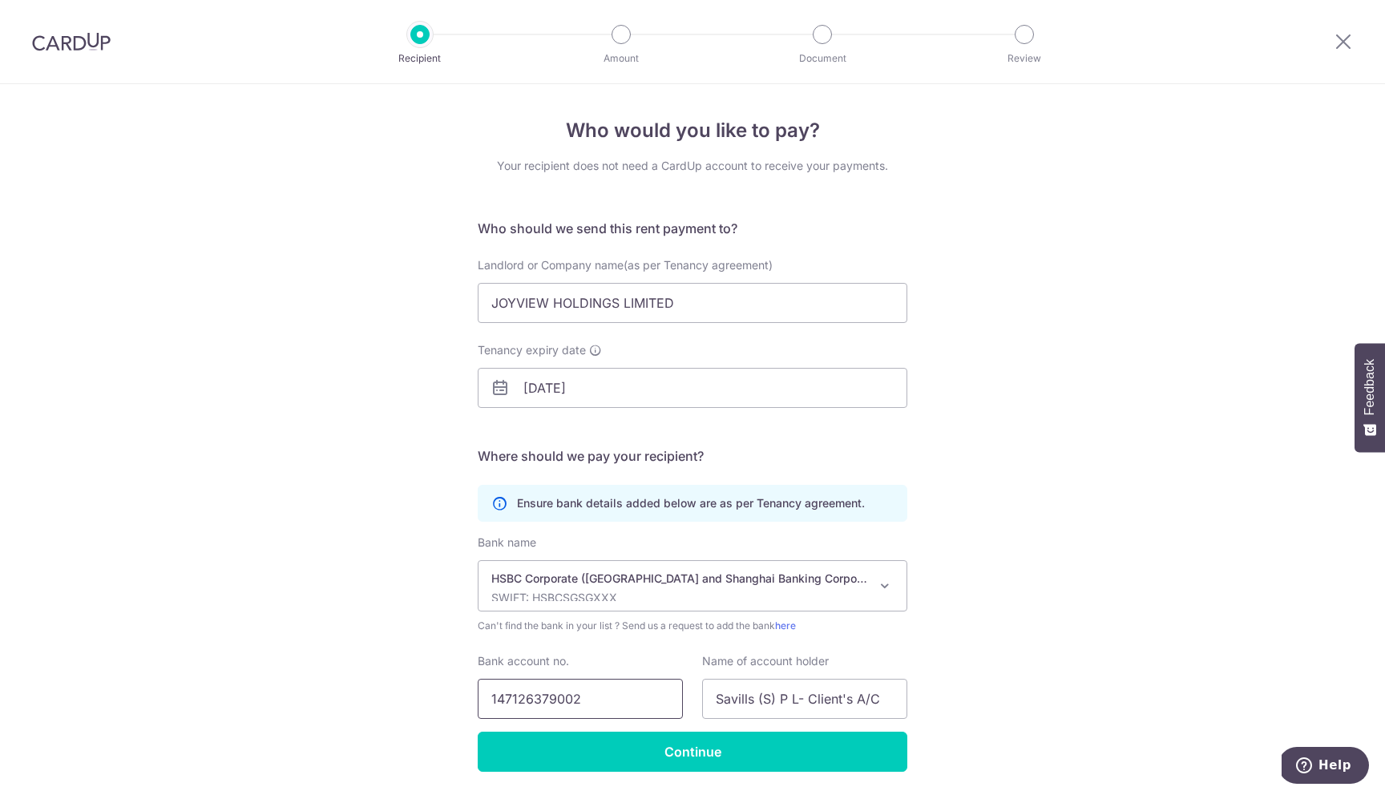
type input "147126379002"
click at [376, 672] on div "Who would you like to pay? Your recipient does not need a CardUp account to rec…" at bounding box center [692, 465] width 1385 height 763
click at [1019, 676] on div "Who would you like to pay? Your recipient does not need a CardUp account to rec…" at bounding box center [692, 465] width 1385 height 763
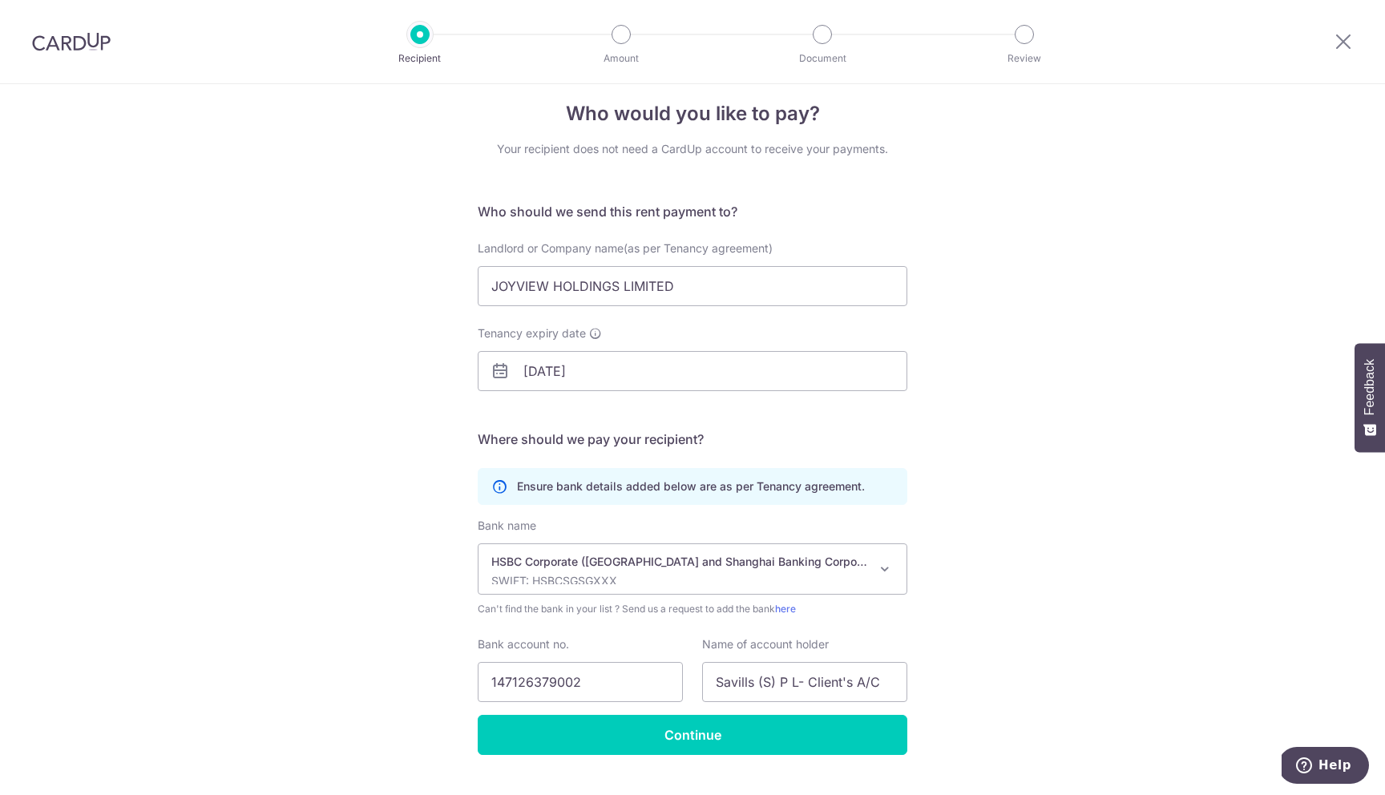
scroll to position [23, 0]
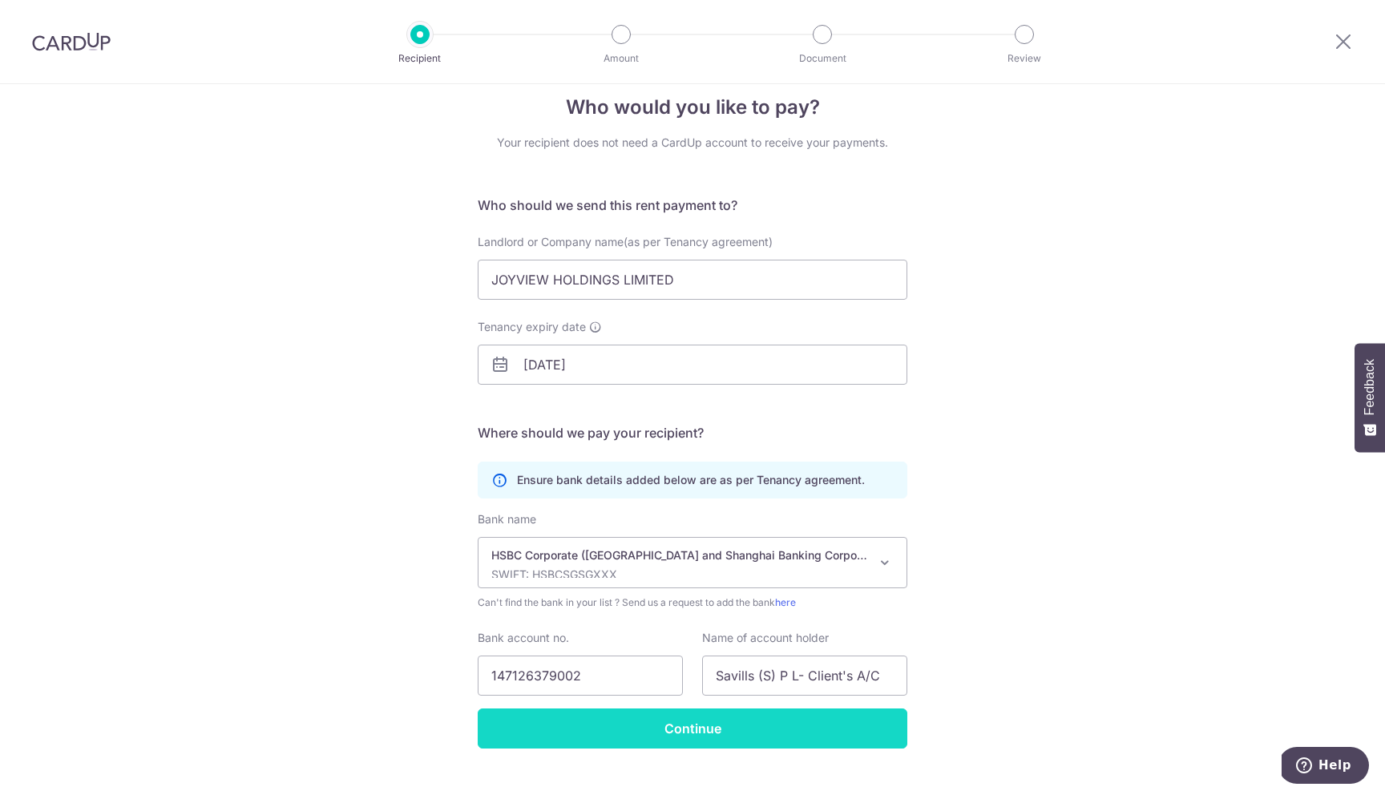
click at [643, 745] on input "Continue" at bounding box center [693, 729] width 430 height 40
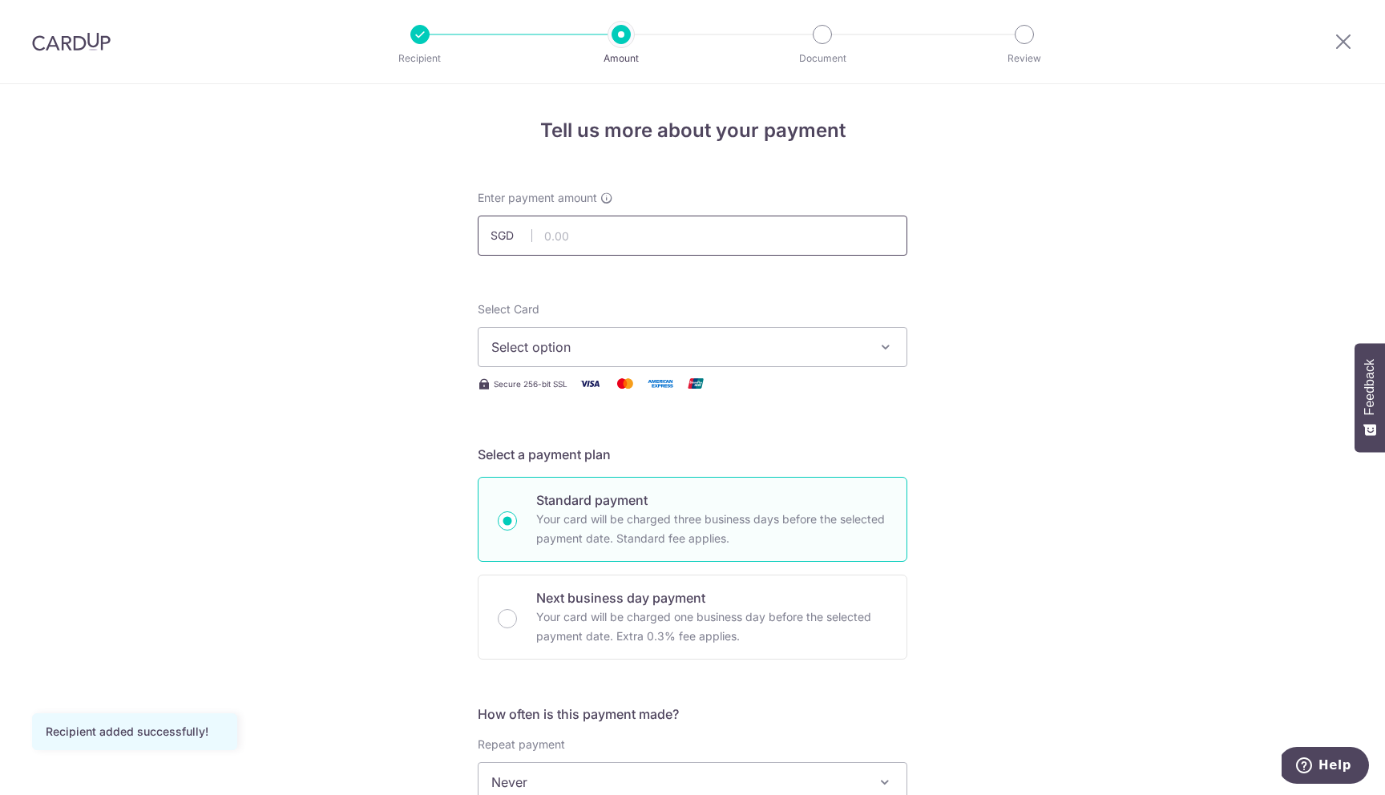
click at [624, 232] on input "text" at bounding box center [693, 236] width 430 height 40
type input "15,500.00"
click at [610, 334] on button "Select option" at bounding box center [693, 347] width 430 height 40
click at [604, 394] on span "Add credit card" at bounding box center [706, 392] width 373 height 16
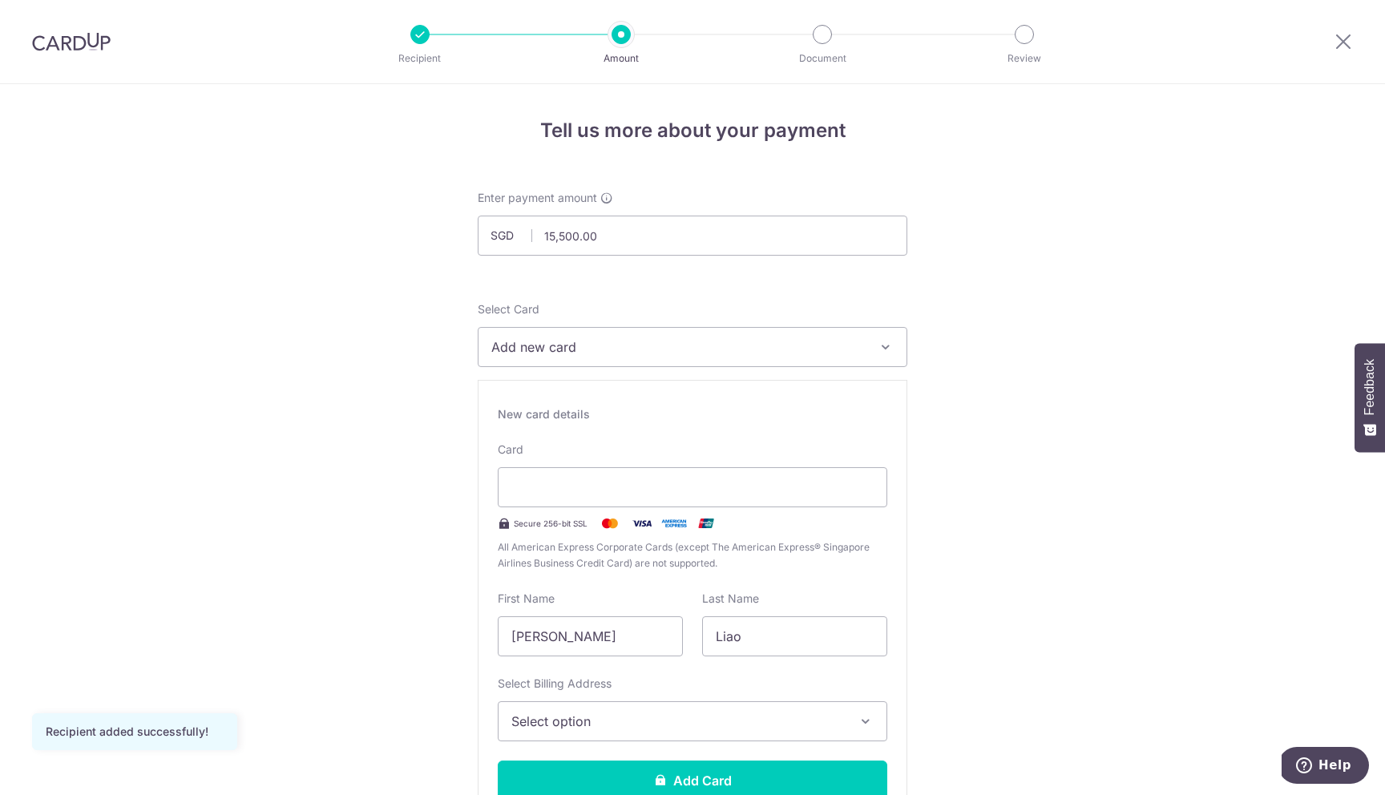
type input "LIAO"
type input "LEONARDO"
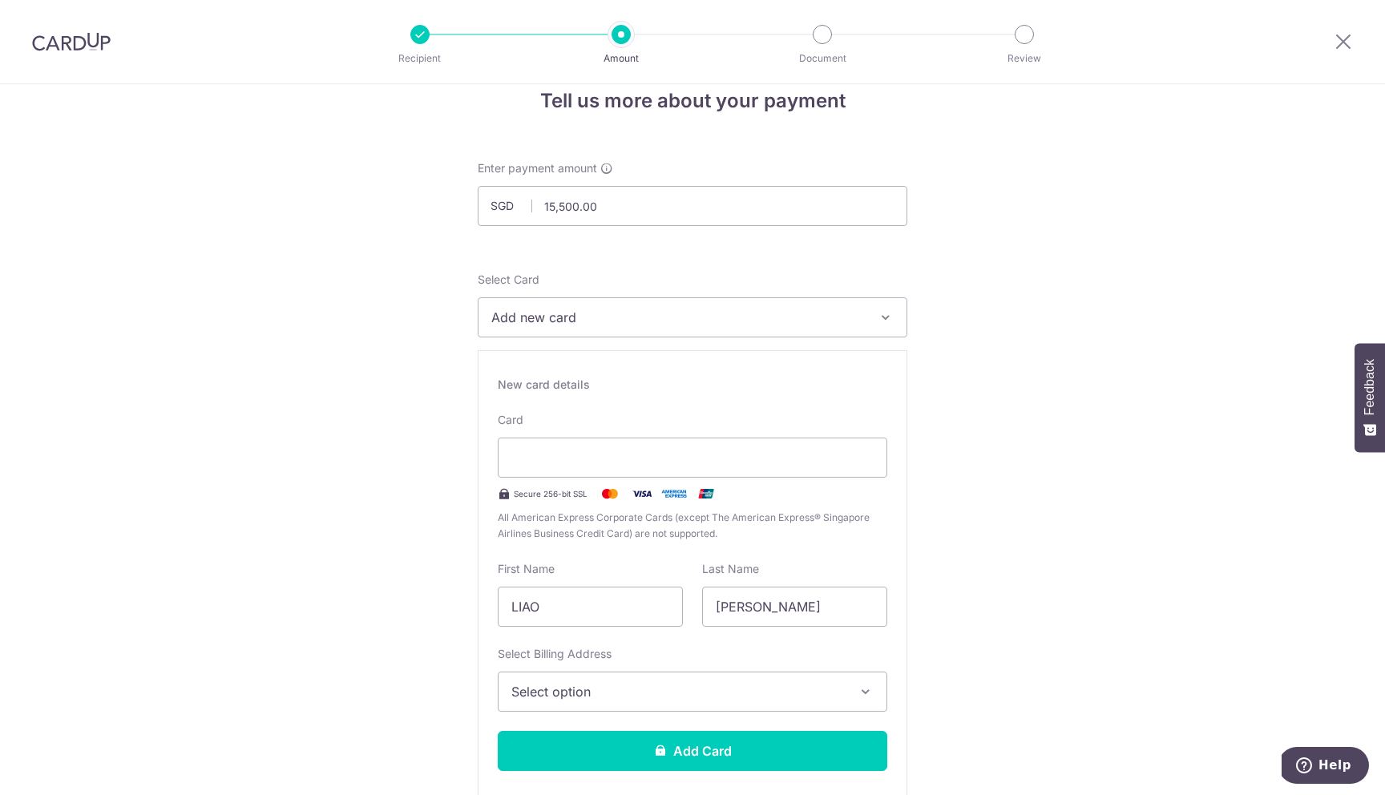
click at [595, 690] on span "Select option" at bounding box center [677, 691] width 333 height 19
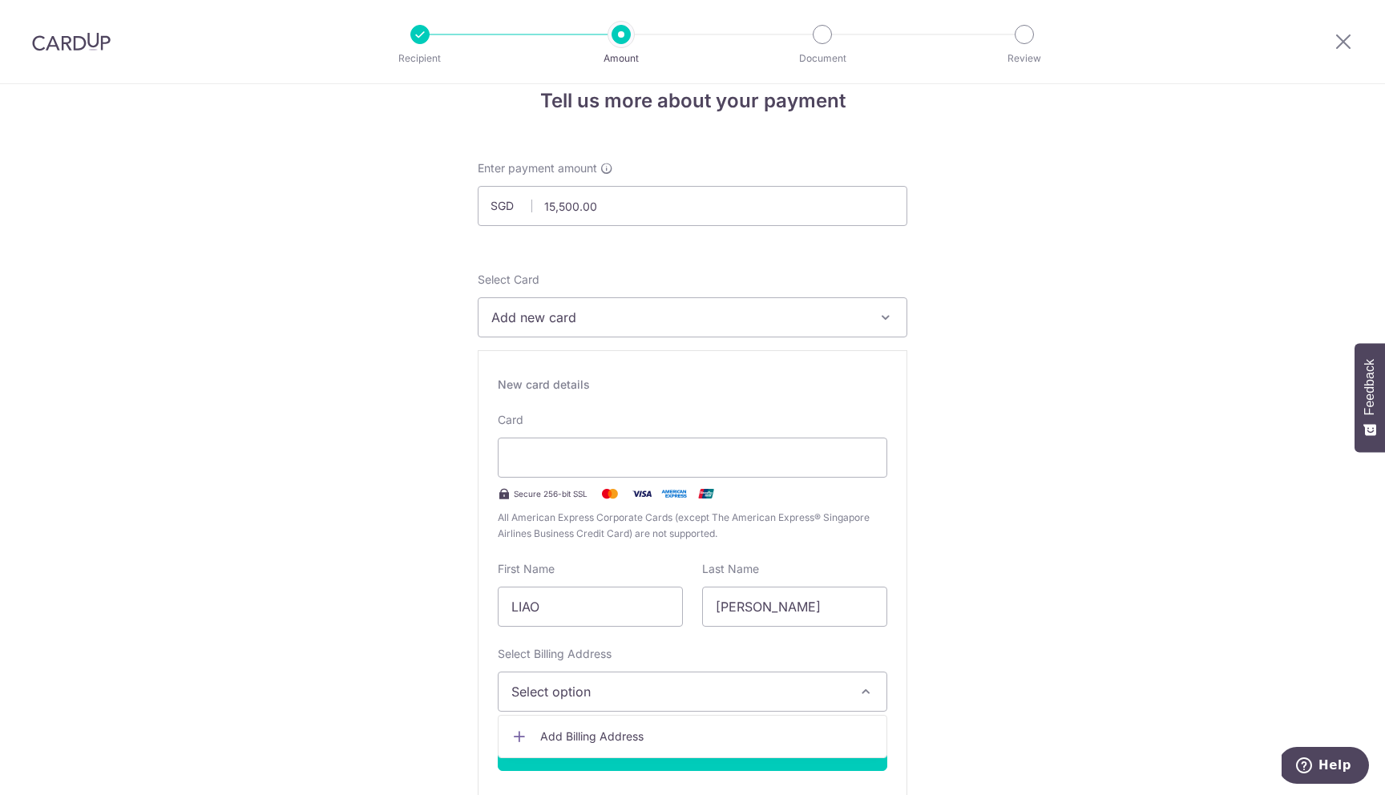
click at [599, 730] on span "Add Billing Address" at bounding box center [706, 737] width 333 height 16
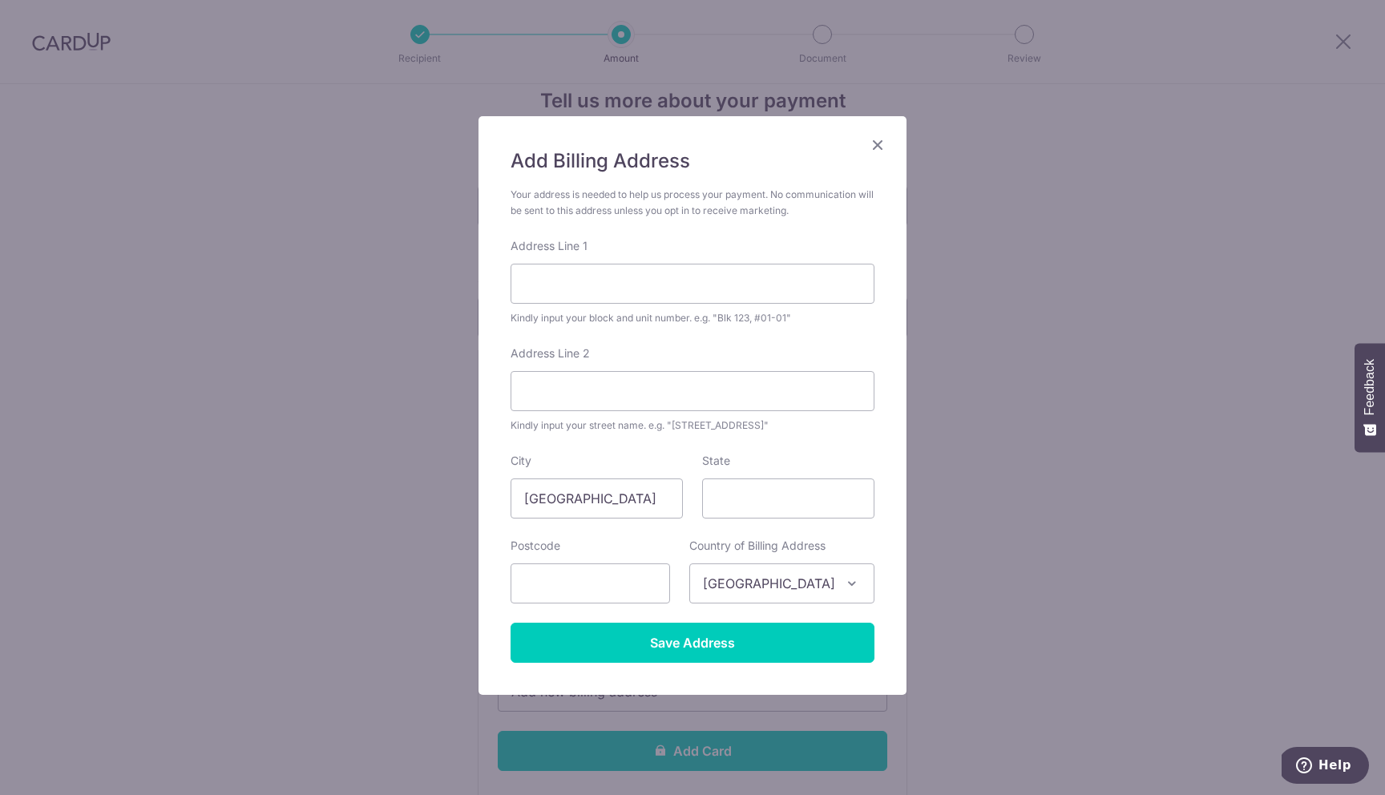
click at [699, 305] on div "Address Line 1 Kindly input your block and unit number. e.g. "Blk 123, #01-01"" at bounding box center [693, 282] width 364 height 88
click at [679, 301] on input "Address Line 1" at bounding box center [693, 284] width 364 height 40
type input "18 Marina Boulevard"
type input "#26-01"
type input "018980"
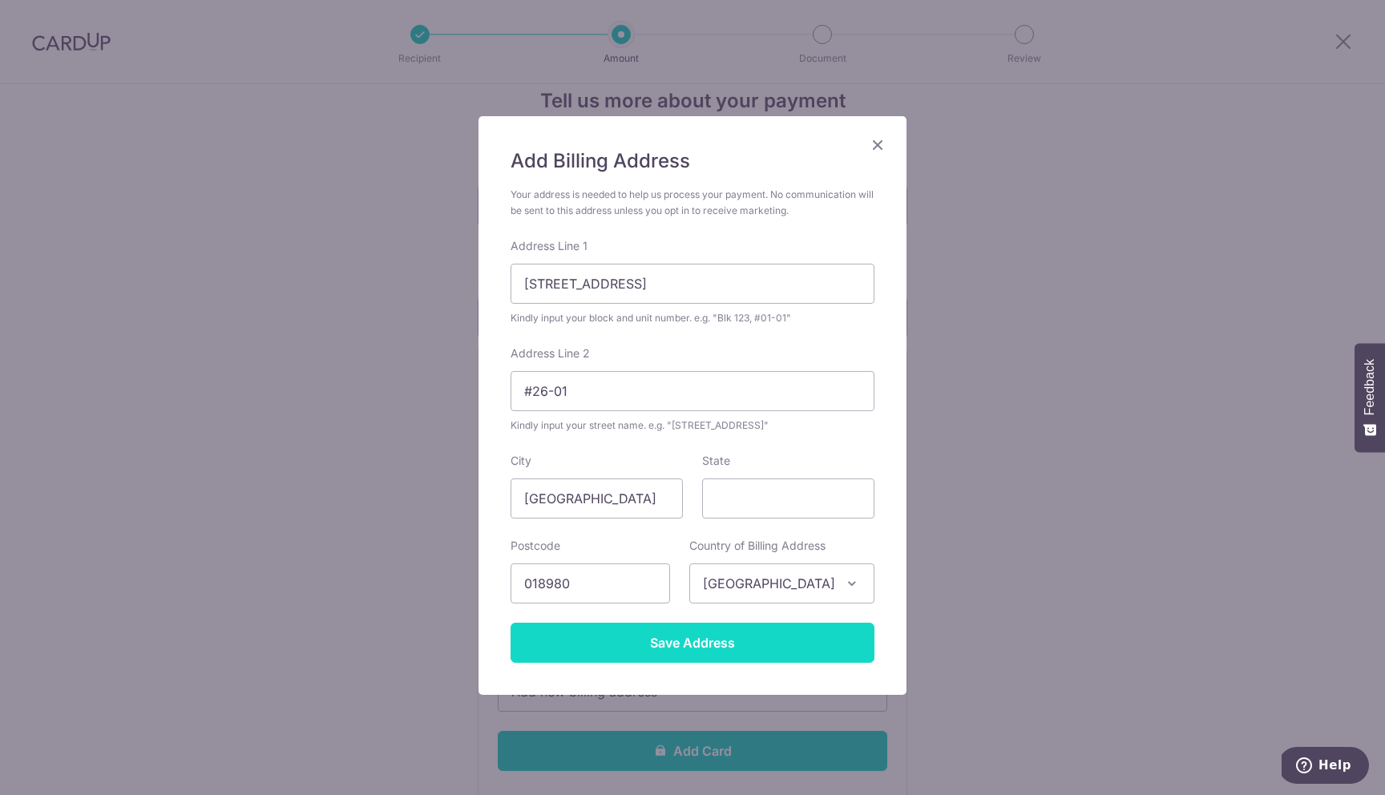
click at [727, 642] on input "Save Address" at bounding box center [693, 643] width 364 height 40
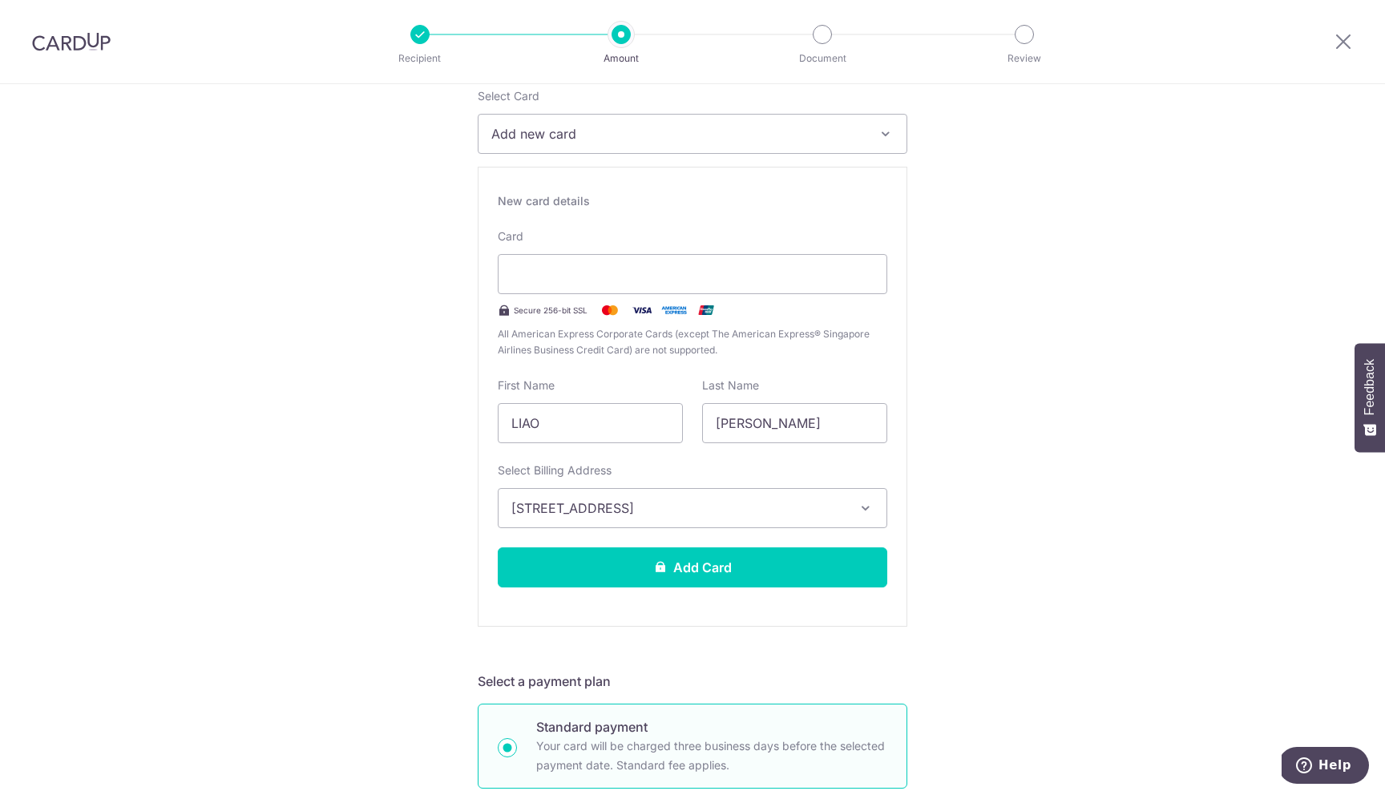
scroll to position [247, 0]
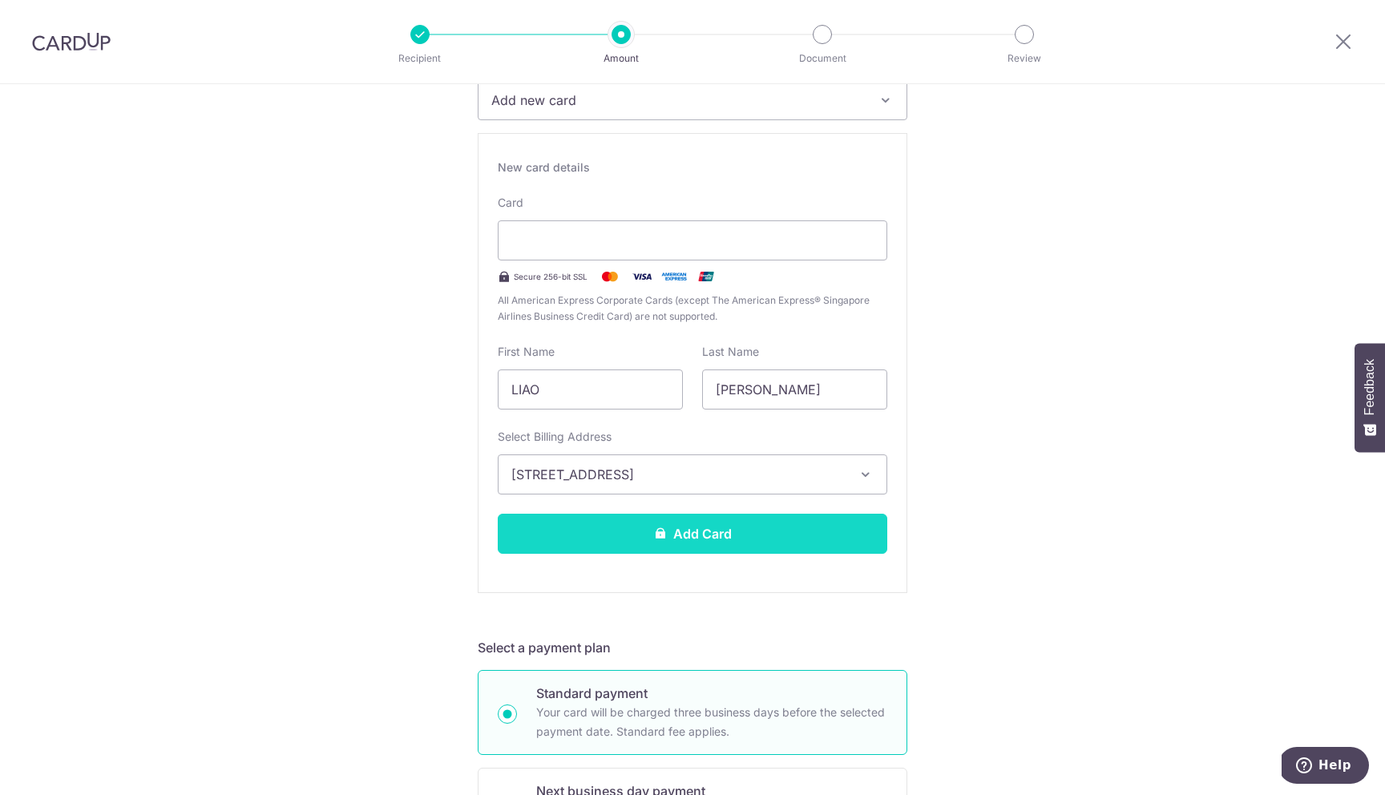
click at [675, 544] on button "Add Card" at bounding box center [693, 534] width 390 height 40
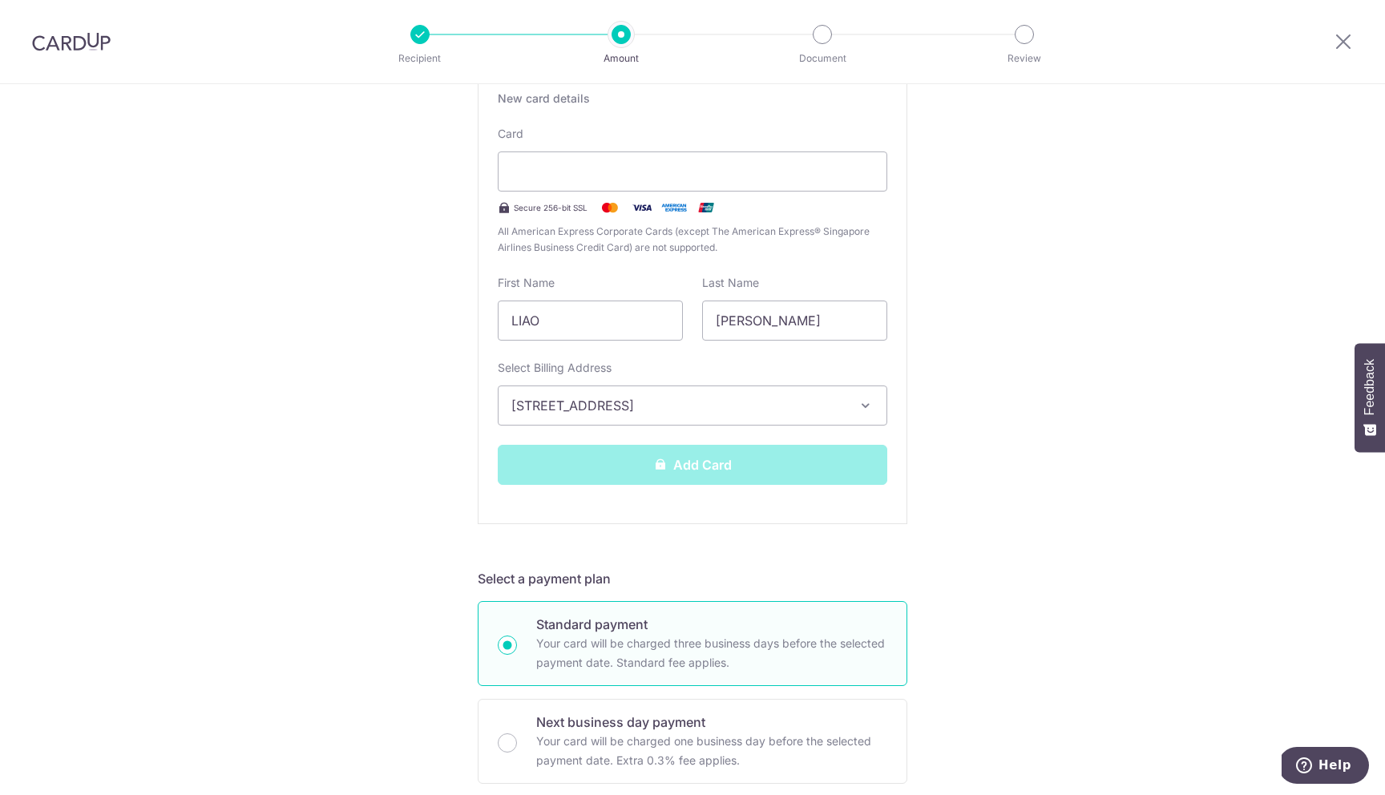
scroll to position [319, 0]
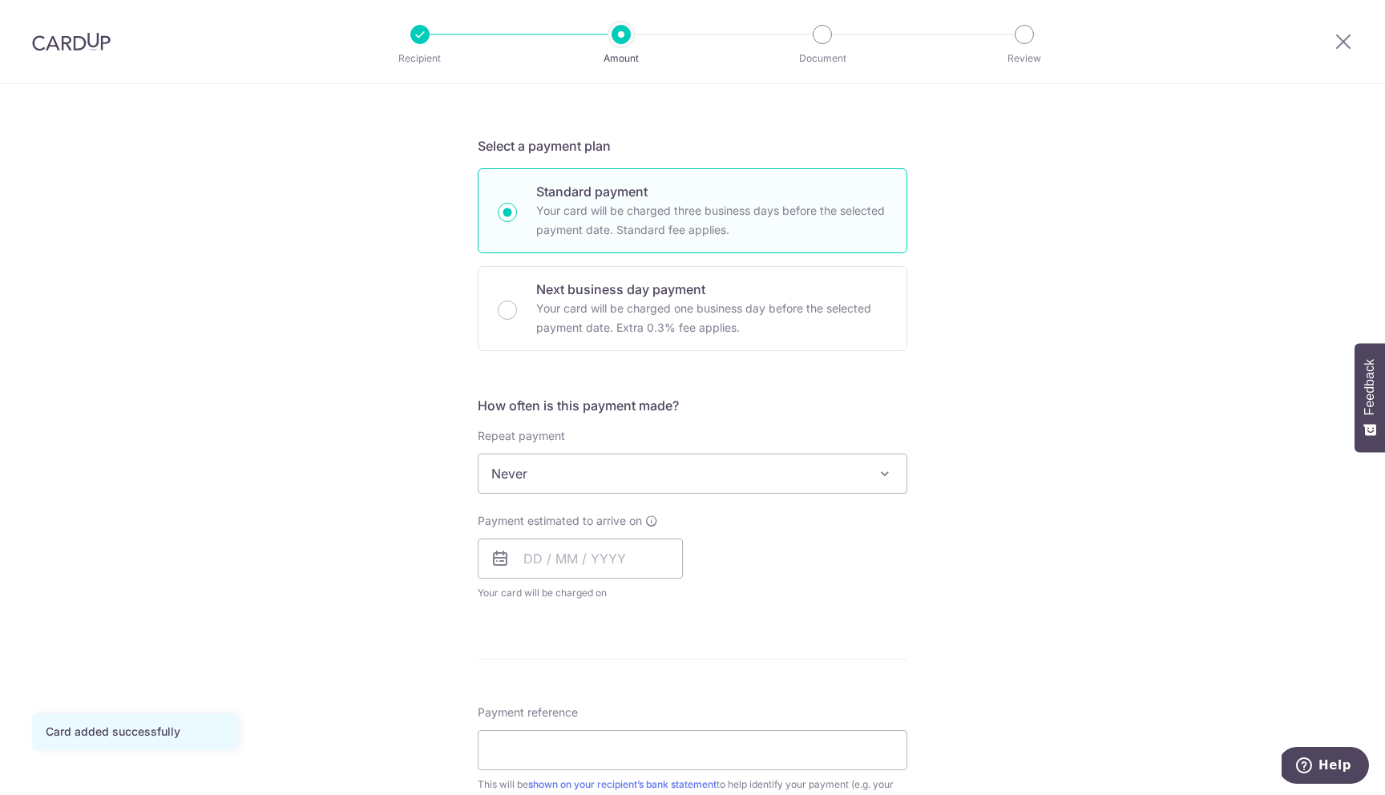
scroll to position [309, 0]
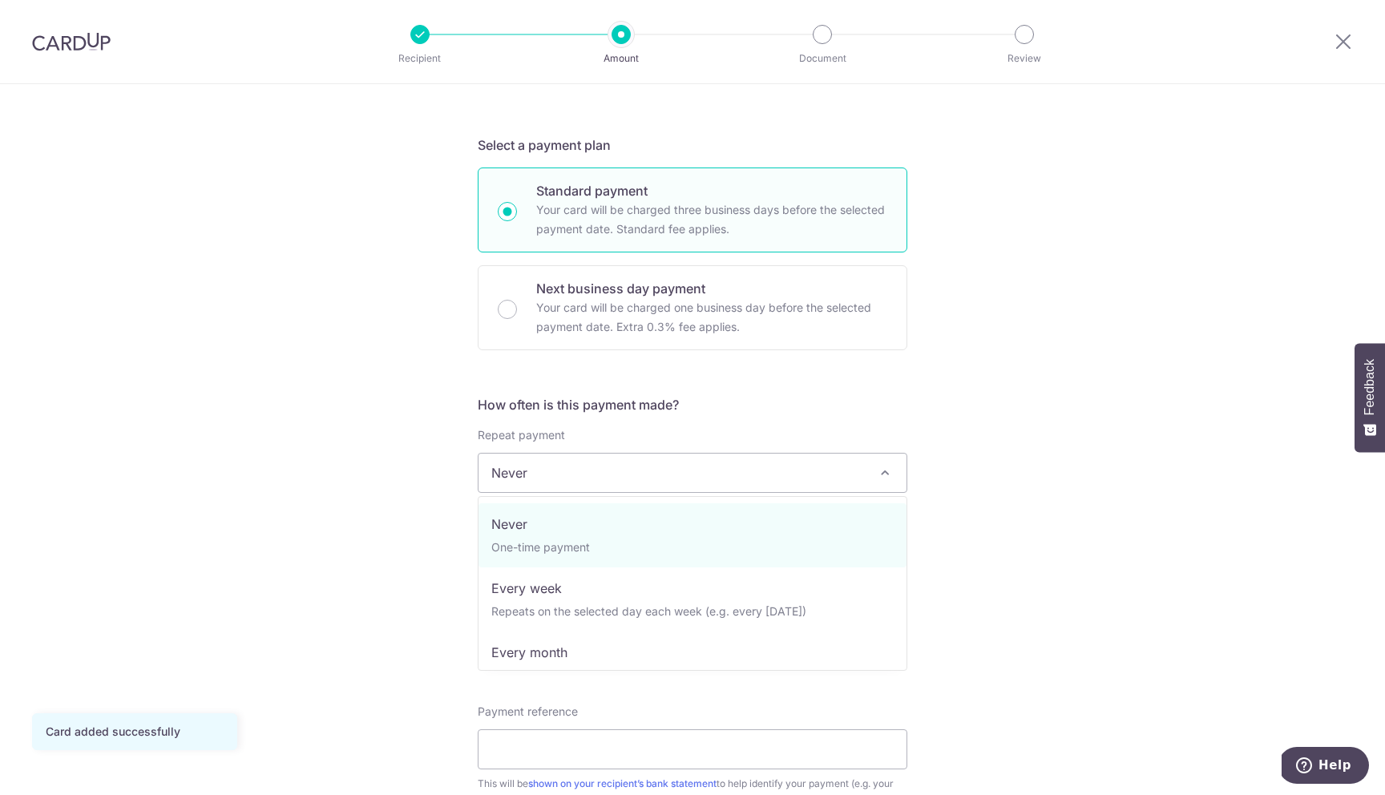
click at [595, 470] on span "Never" at bounding box center [692, 473] width 428 height 38
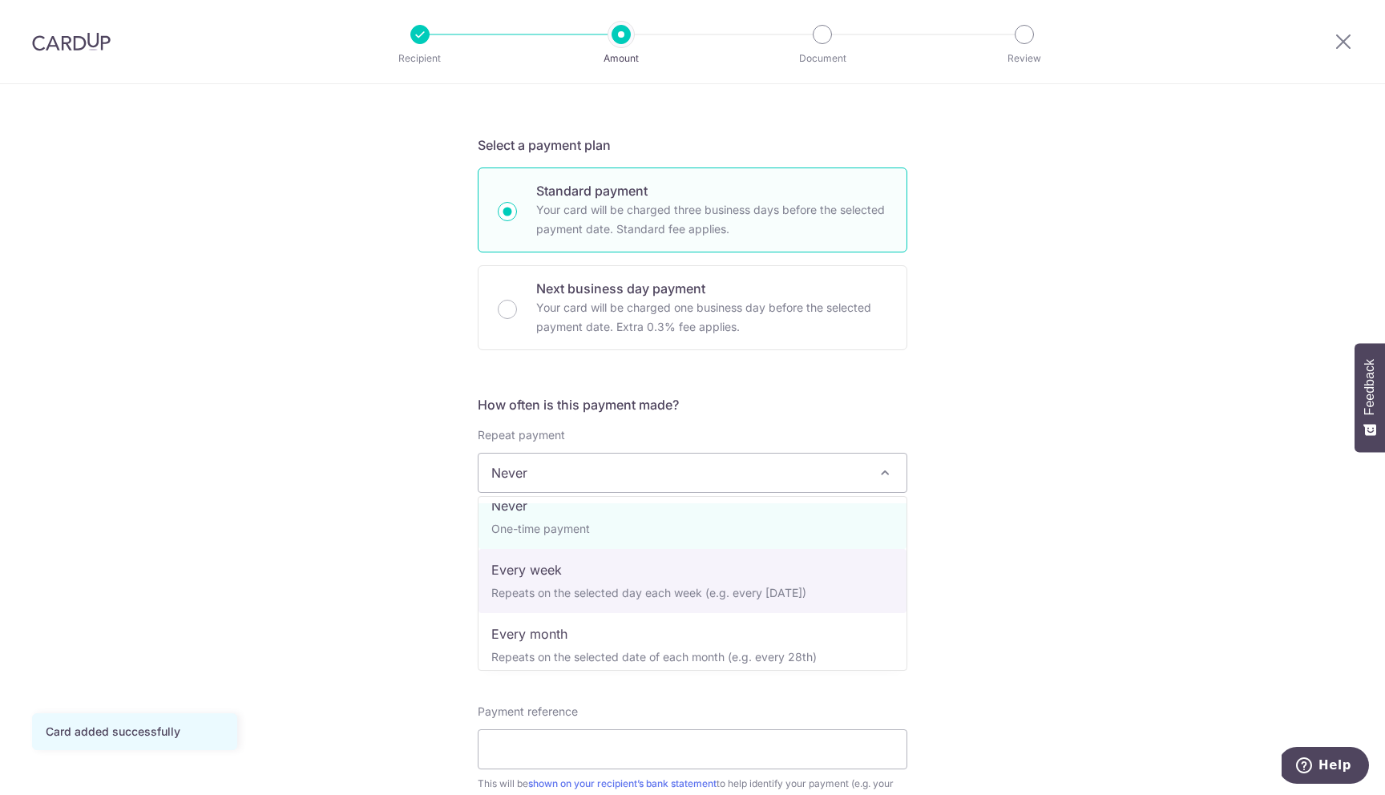
scroll to position [27, 0]
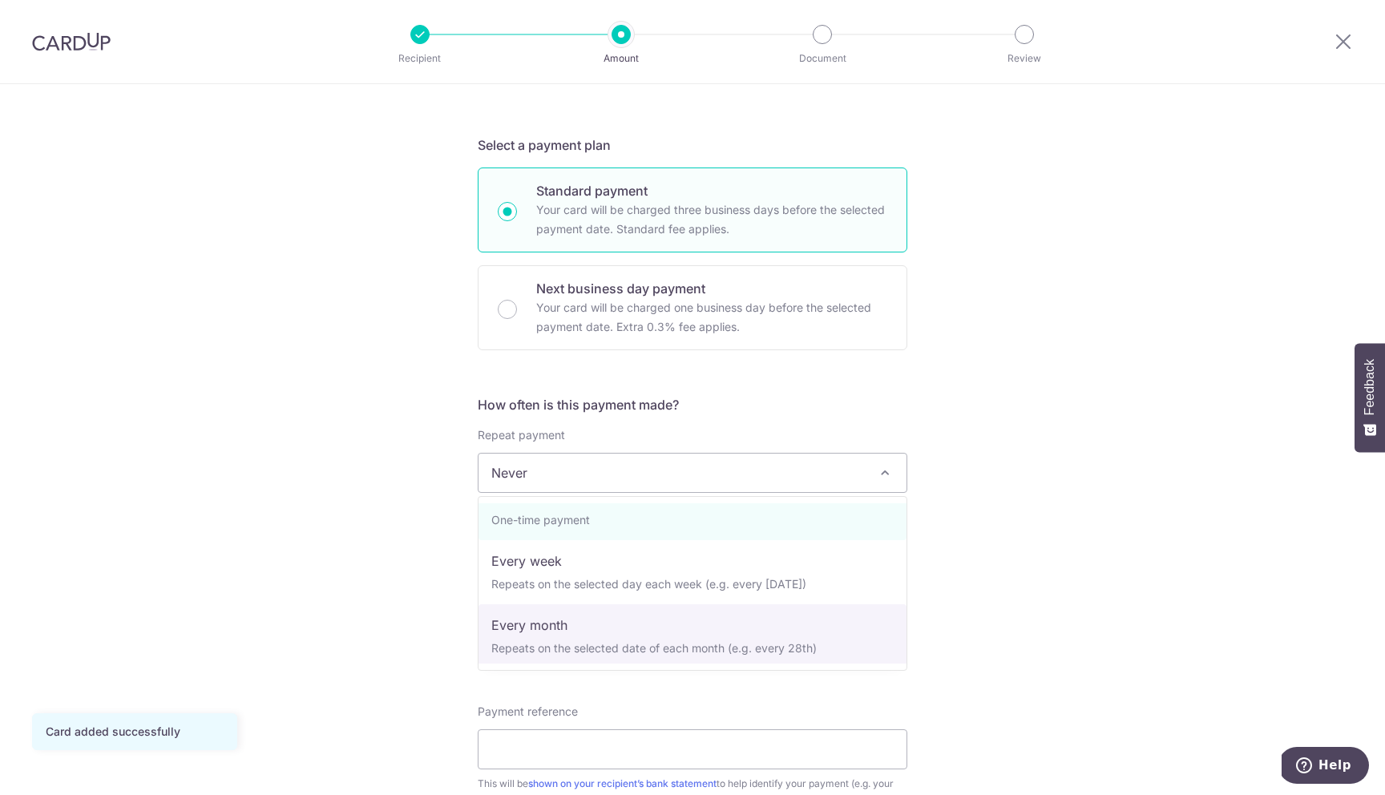
select select "3"
type input "[DATE]"
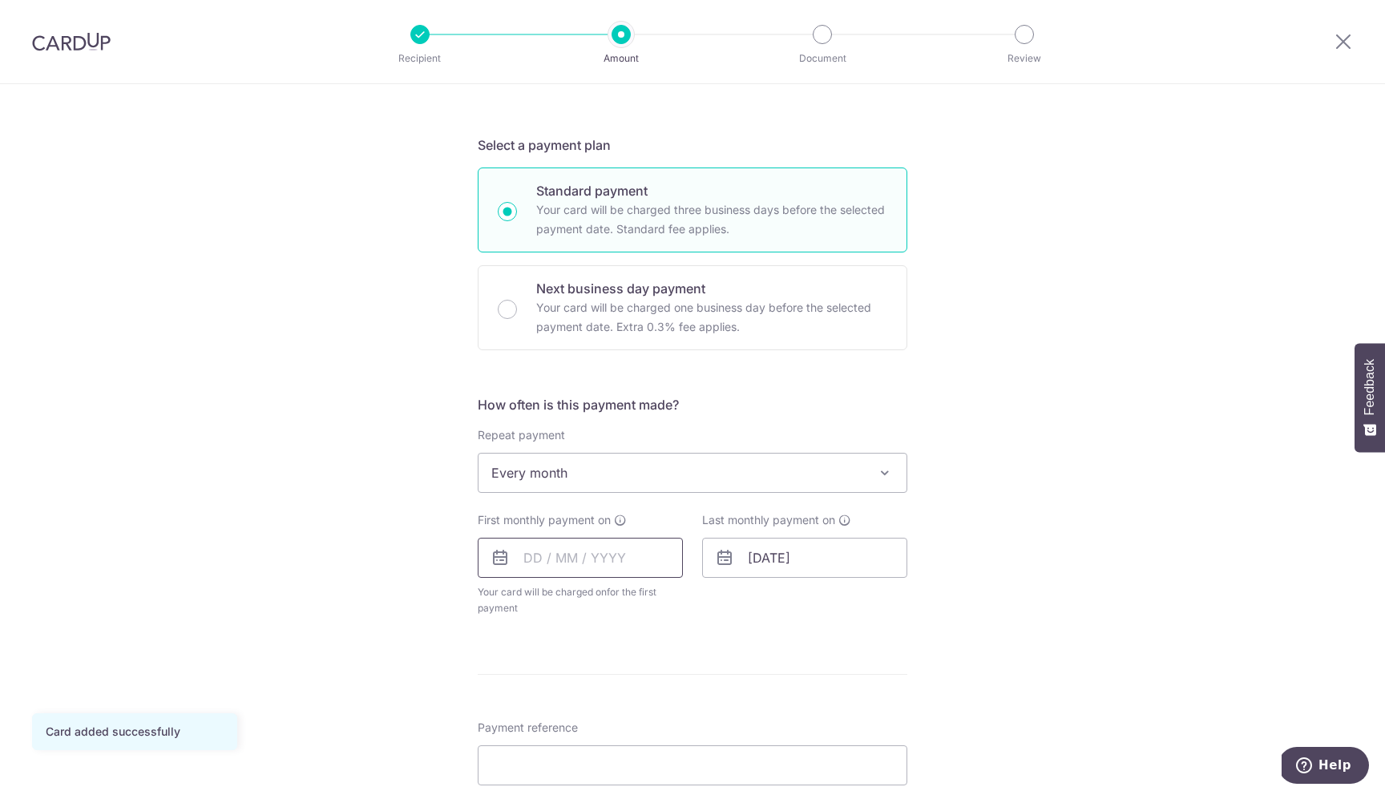
click at [531, 563] on input "text" at bounding box center [580, 558] width 205 height 40
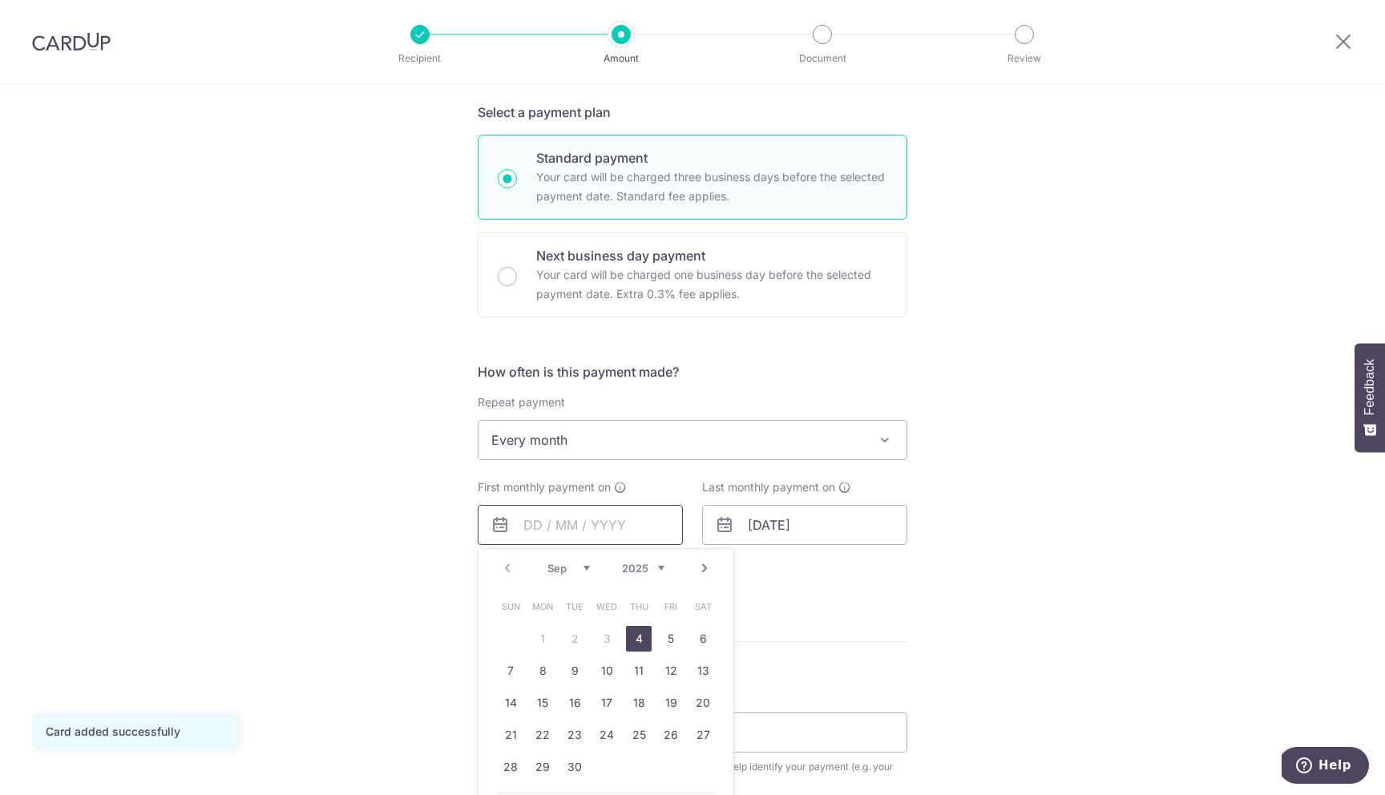
scroll to position [344, 0]
click at [662, 734] on link "26" at bounding box center [671, 734] width 26 height 26
type input "[DATE]"
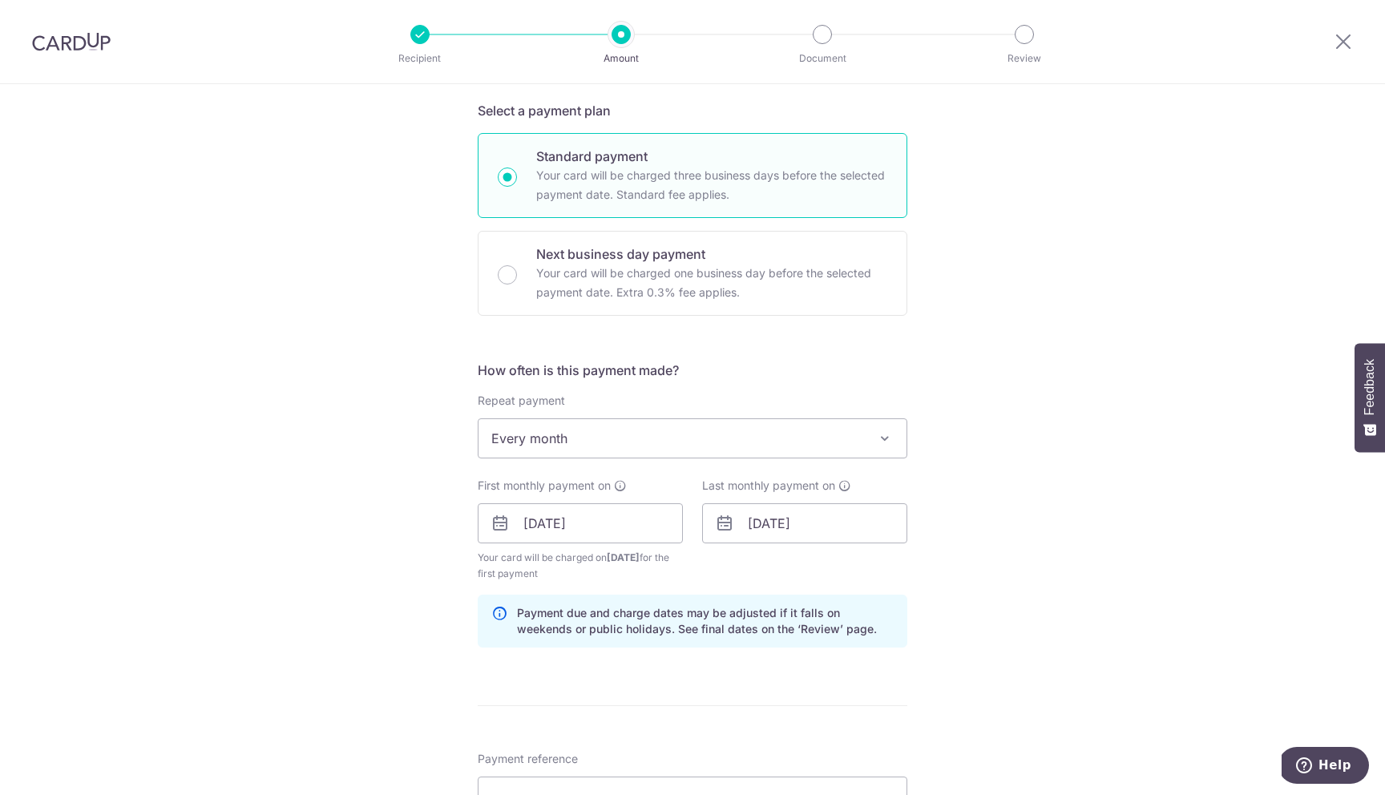
click at [986, 522] on div "Tell us more about your payment Enter payment amount SGD 15,500.00 15500.00 Car…" at bounding box center [692, 506] width 1385 height 1532
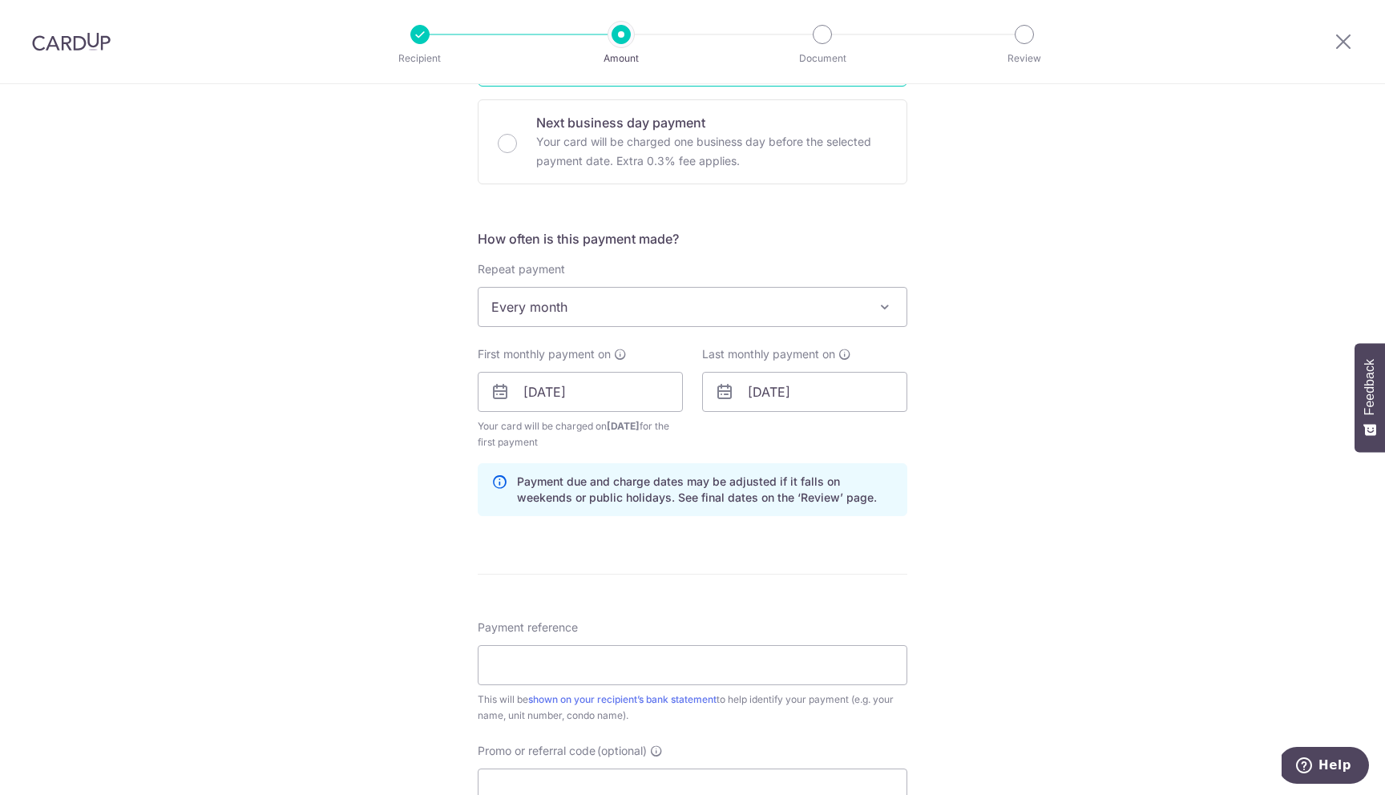
scroll to position [482, 0]
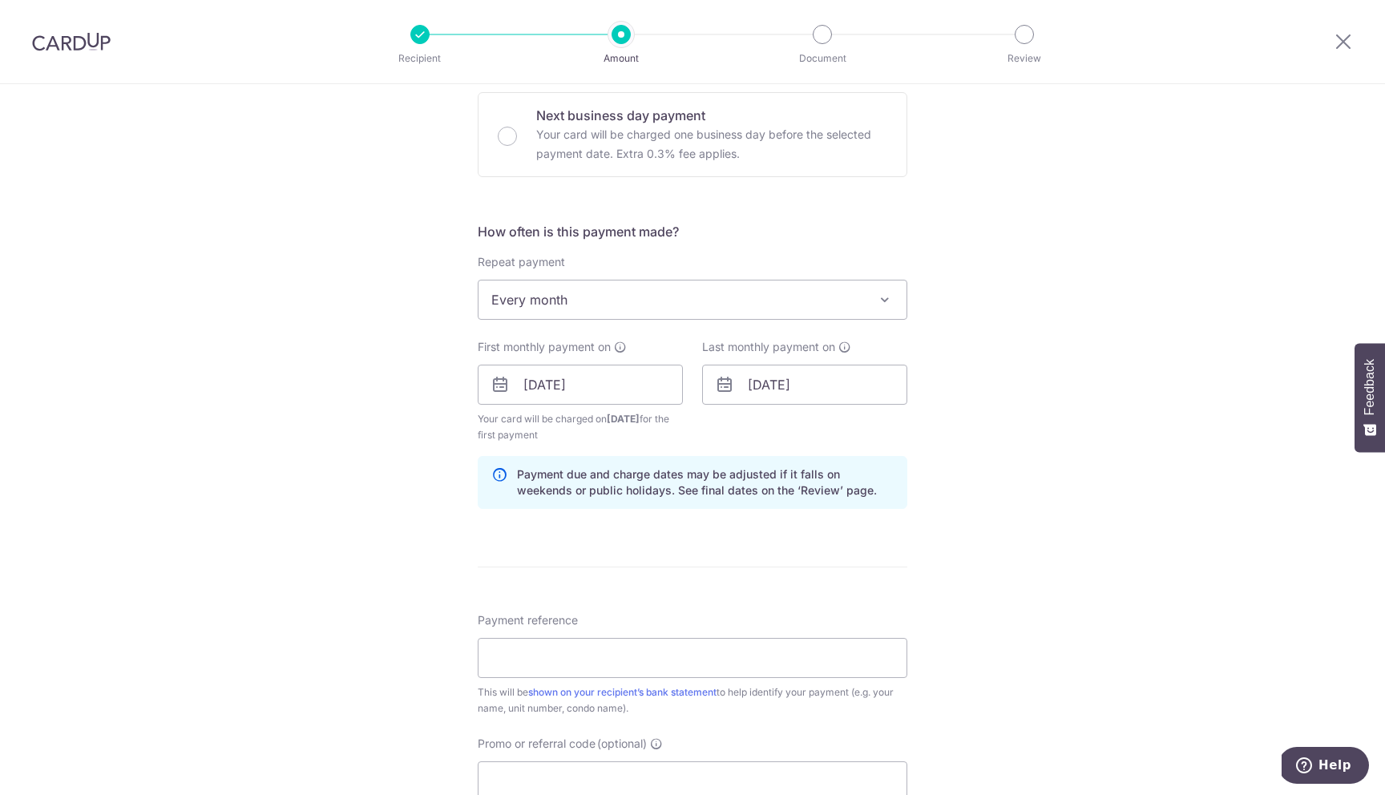
click at [986, 522] on div "Tell us more about your payment Enter payment amount SGD 15,500.00 15500.00 Car…" at bounding box center [692, 368] width 1385 height 1532
click at [820, 380] on input "[DATE]" at bounding box center [804, 385] width 205 height 40
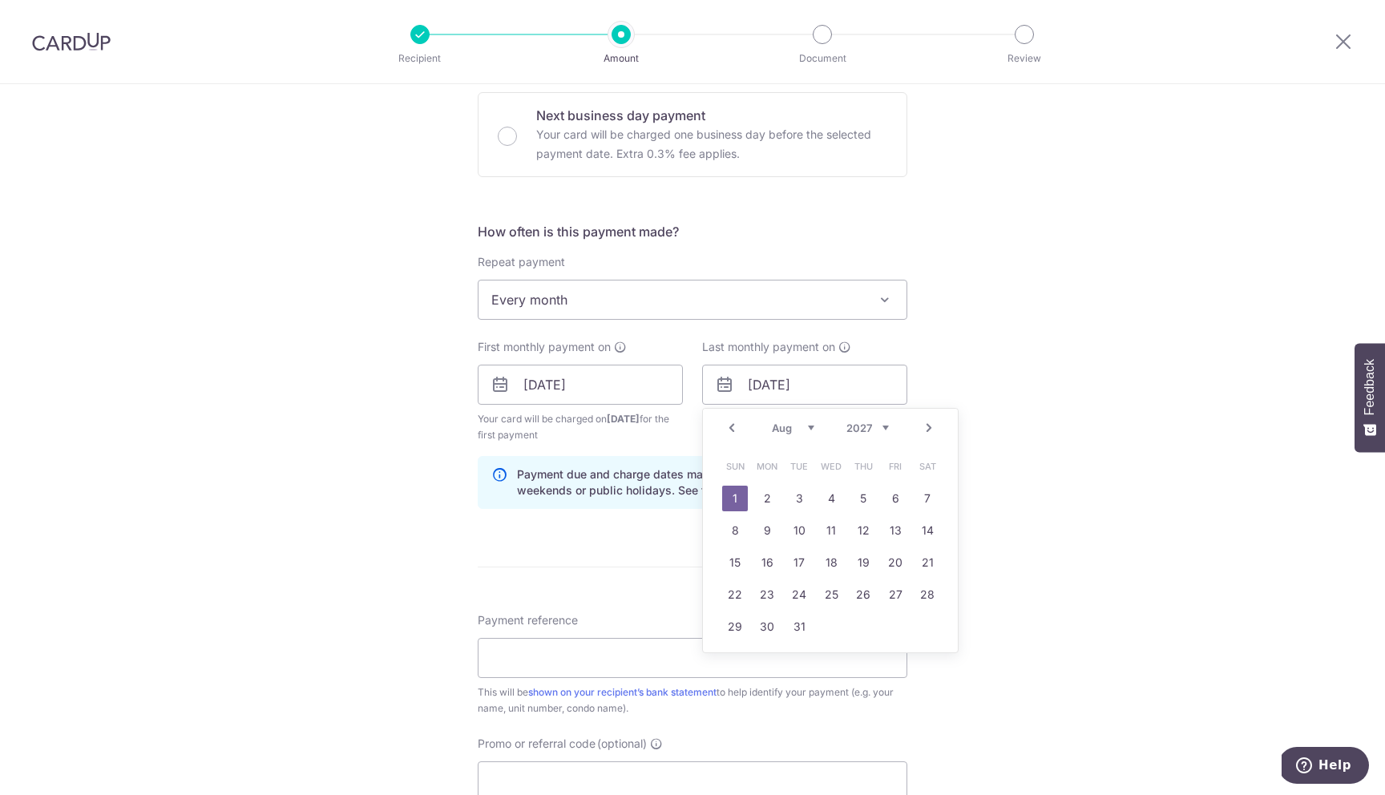
click at [736, 428] on link "Prev" at bounding box center [731, 427] width 19 height 19
click at [737, 598] on link "18" at bounding box center [735, 595] width 26 height 26
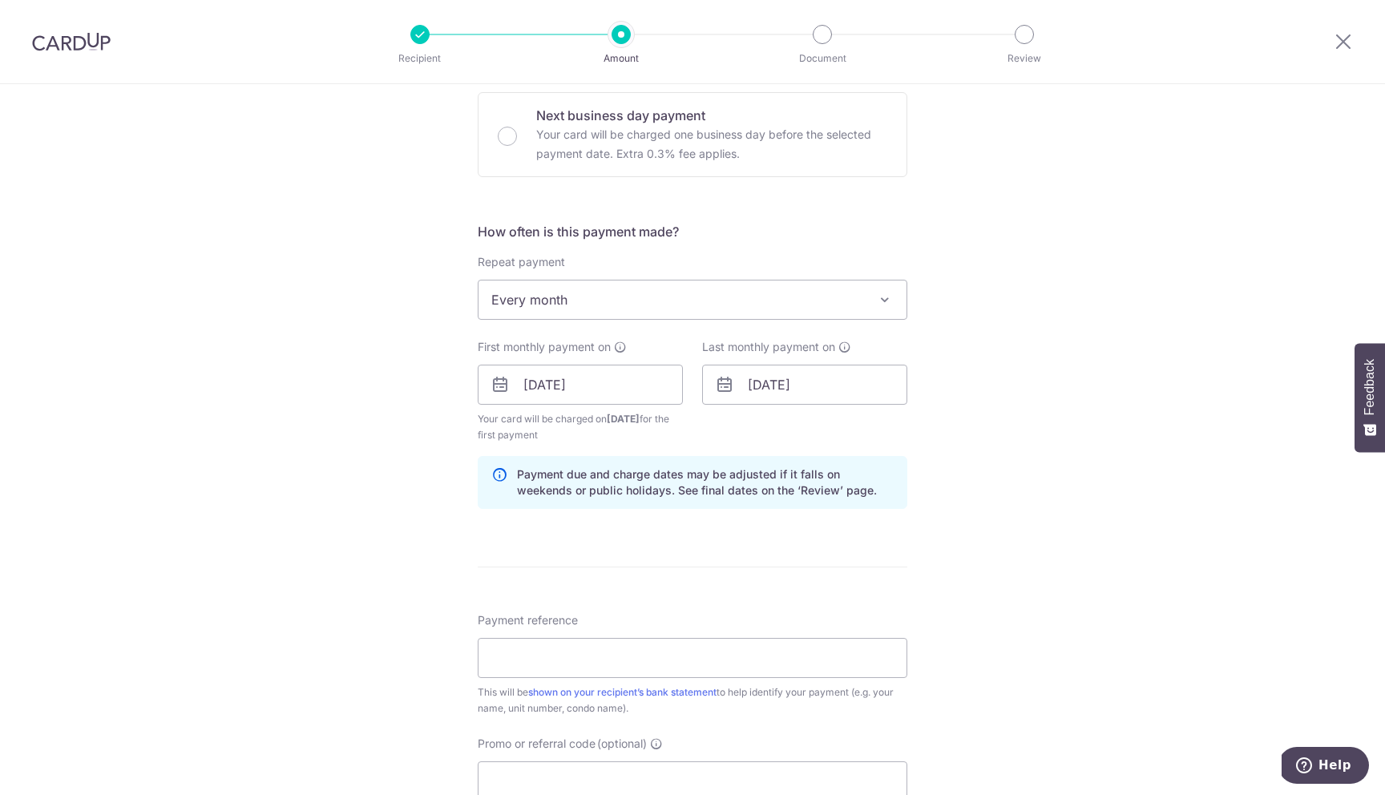
click at [713, 540] on form "Enter payment amount SGD 15,500.00 15500.00 Card added successfully Select Card…" at bounding box center [693, 382] width 430 height 1350
click at [817, 373] on input "[DATE]" at bounding box center [804, 385] width 205 height 40
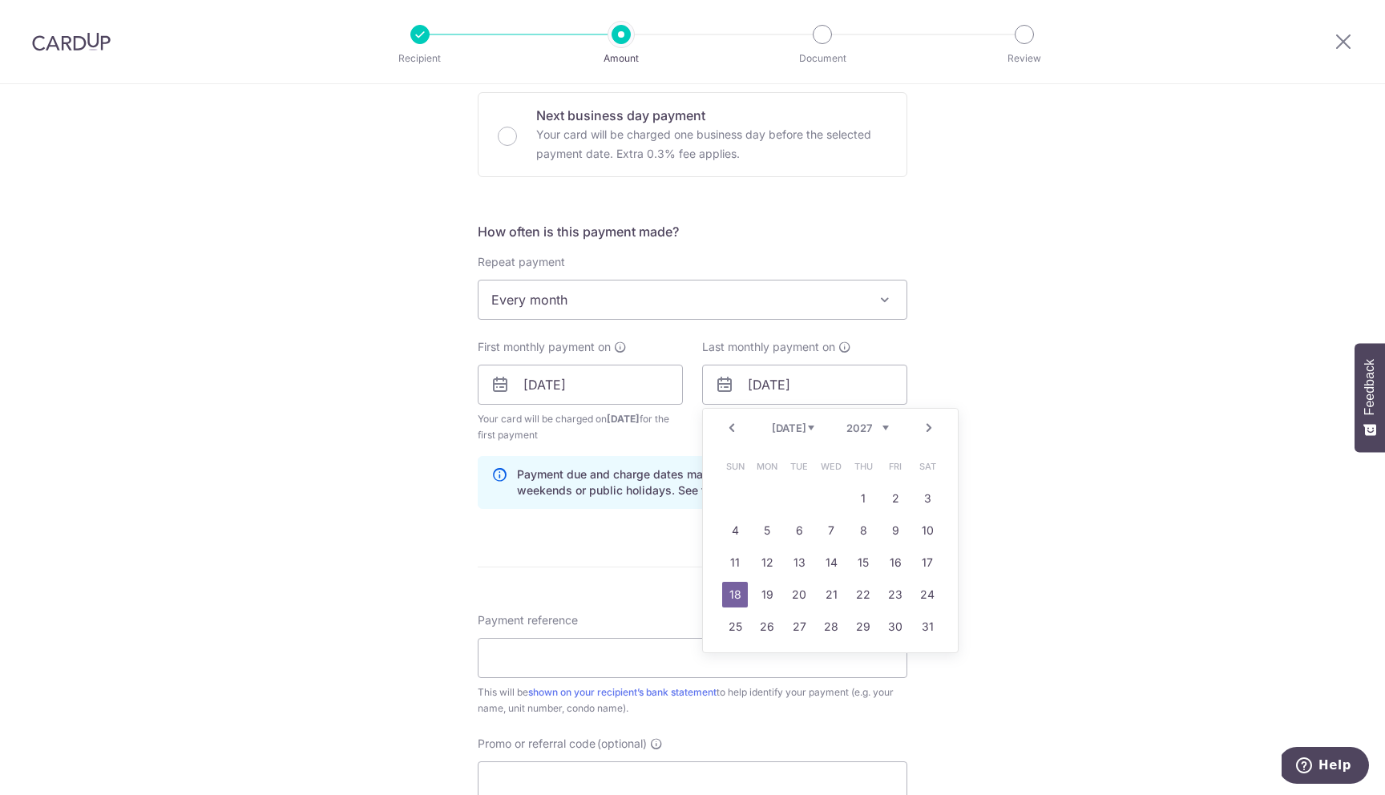
click at [834, 567] on link "14" at bounding box center [831, 563] width 26 height 26
type input "[DATE]"
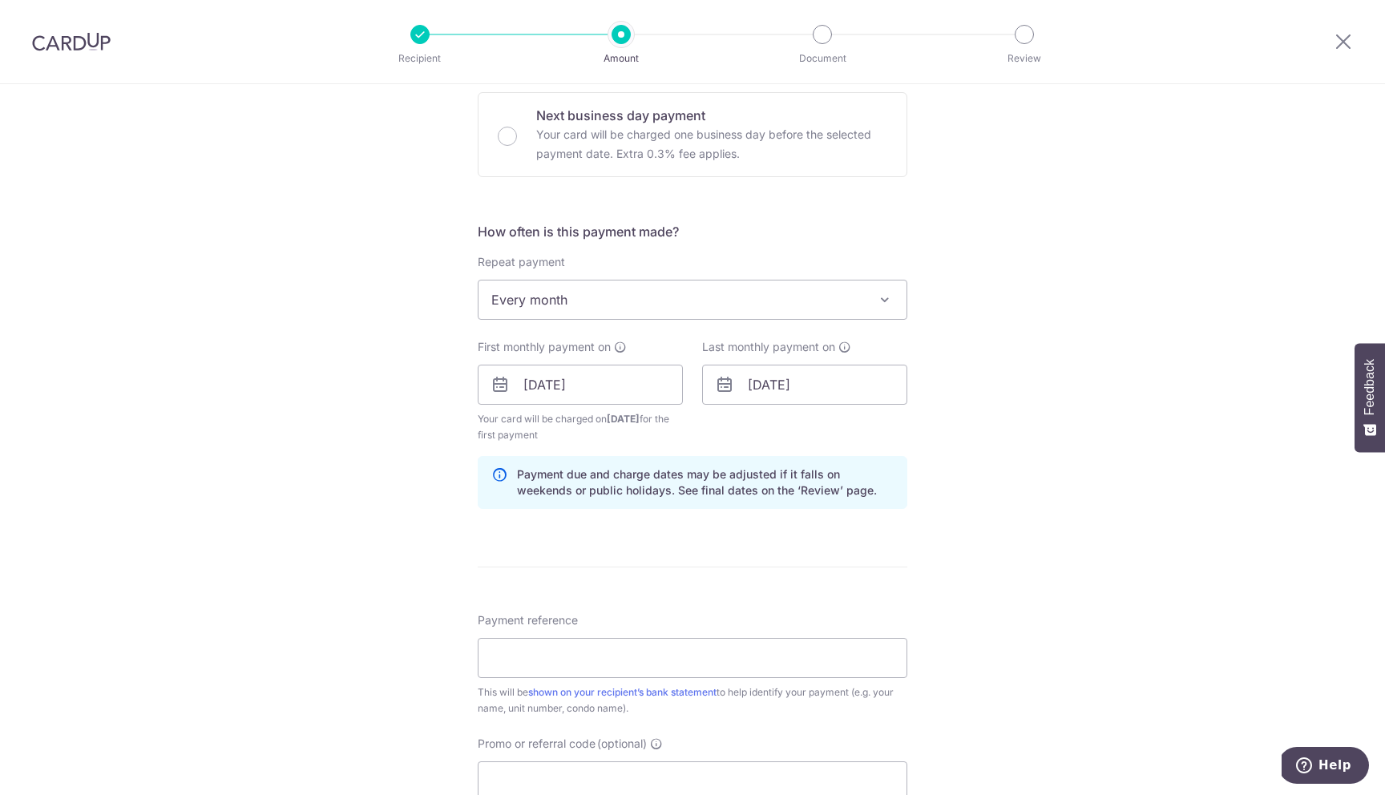
click at [951, 558] on div "Tell us more about your payment Enter payment amount SGD 15,500.00 15500.00 Car…" at bounding box center [692, 368] width 1385 height 1532
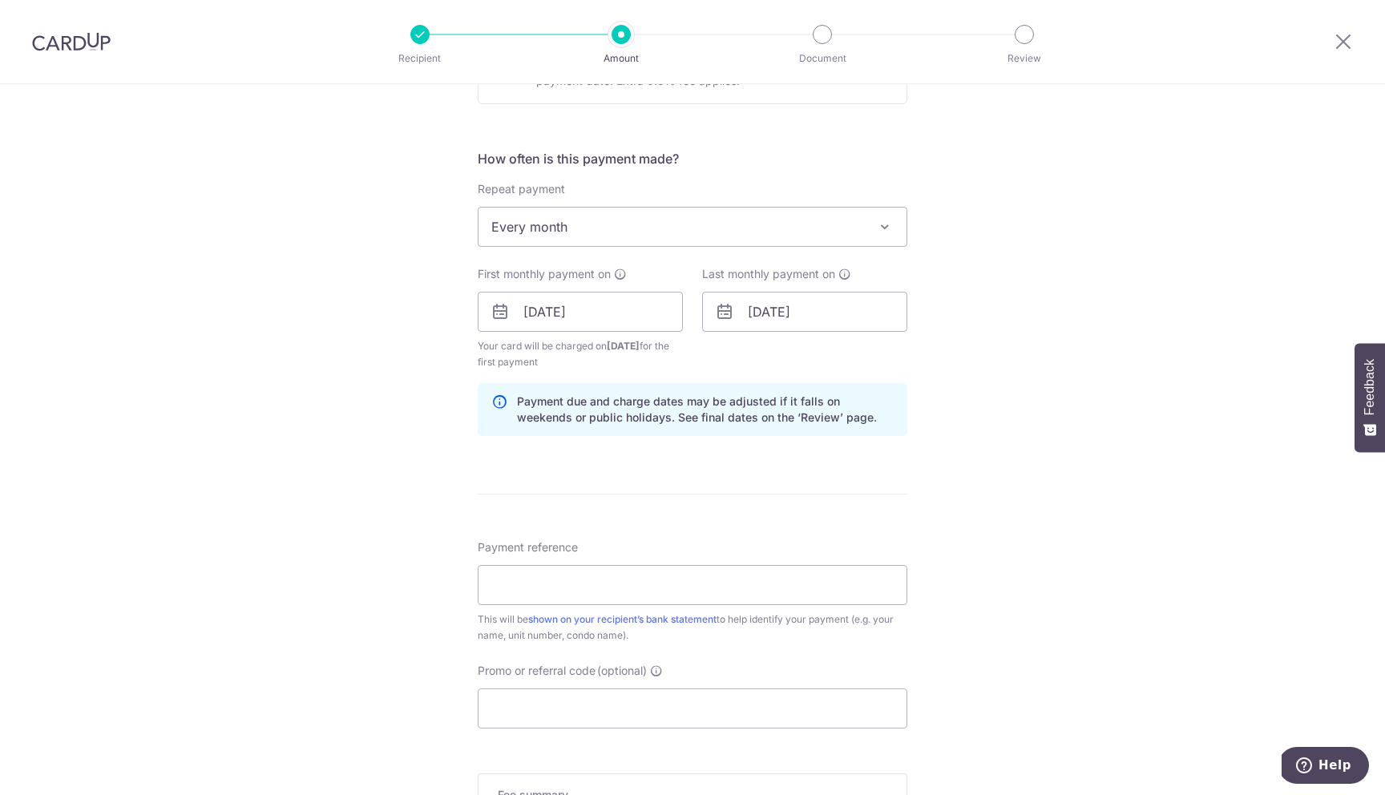
scroll to position [560, 0]
click at [861, 574] on input "Payment reference" at bounding box center [693, 580] width 430 height 40
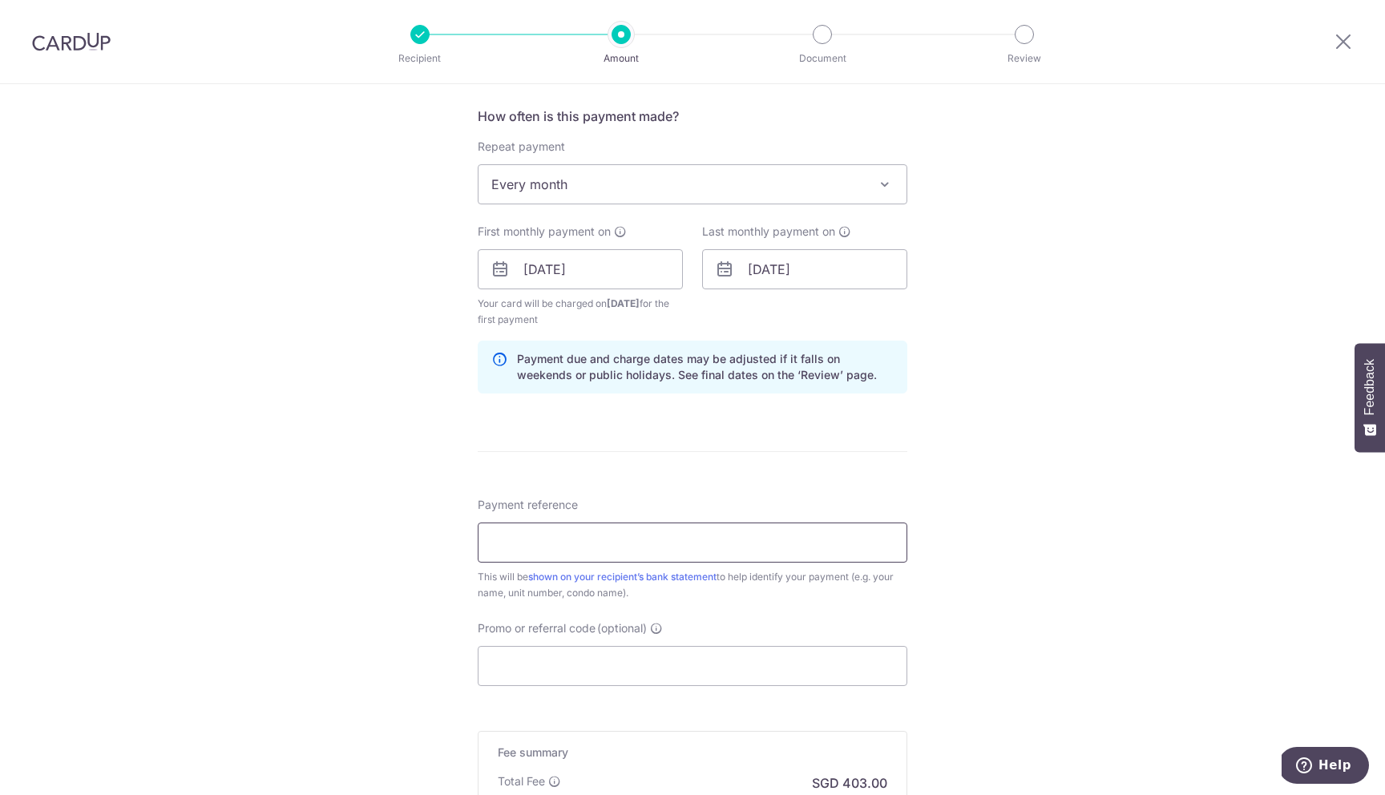
scroll to position [601, 0]
click at [661, 543] on input "[PERSON_NAME] 2601 MBR" at bounding box center [693, 539] width 430 height 40
type input "Rent - 26-01 MBR - LQR Liao"
drag, startPoint x: 390, startPoint y: 521, endPoint x: 390, endPoint y: 568, distance: 47.3
click at [390, 522] on div "Tell us more about your payment Enter payment amount SGD 15,500.00 15500.00 Car…" at bounding box center [692, 249] width 1385 height 1532
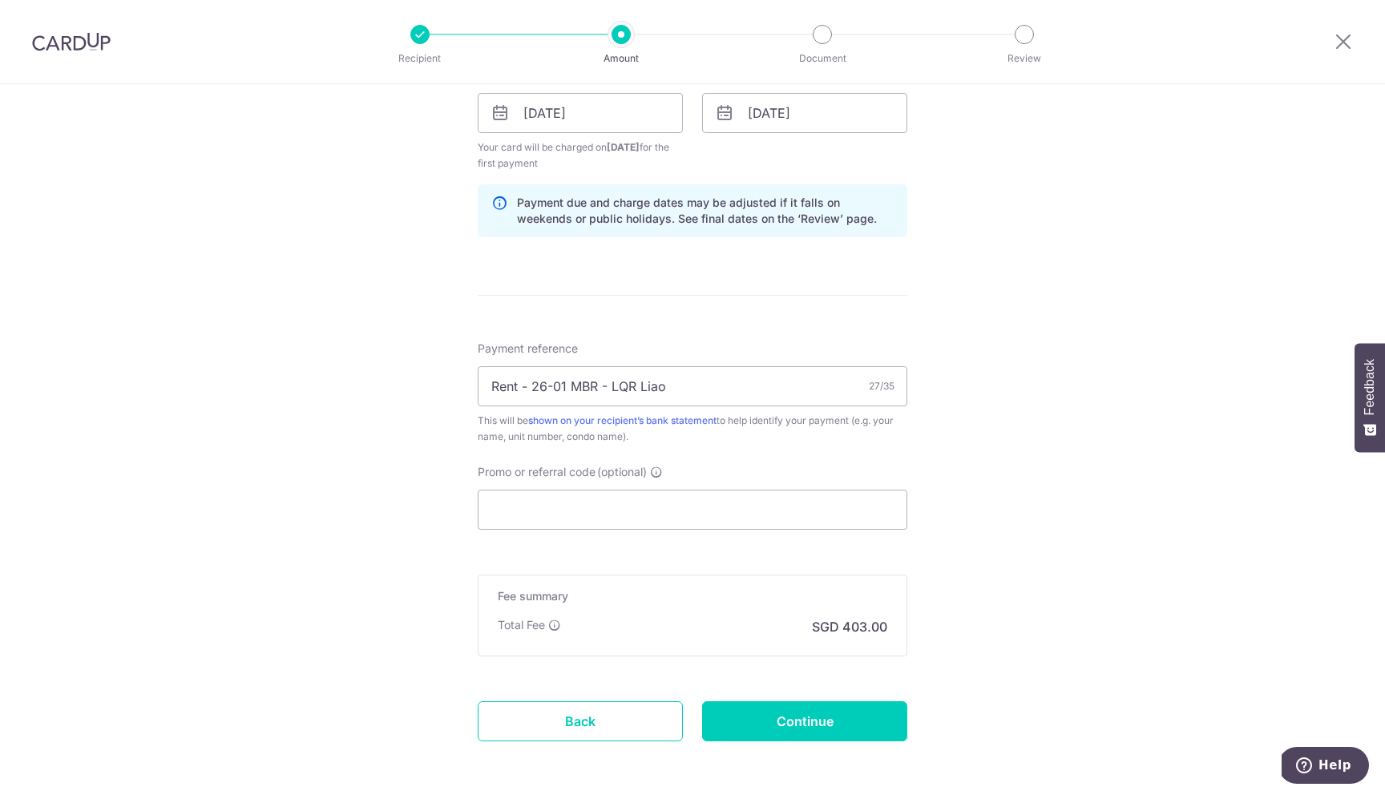
scroll to position [821, 0]
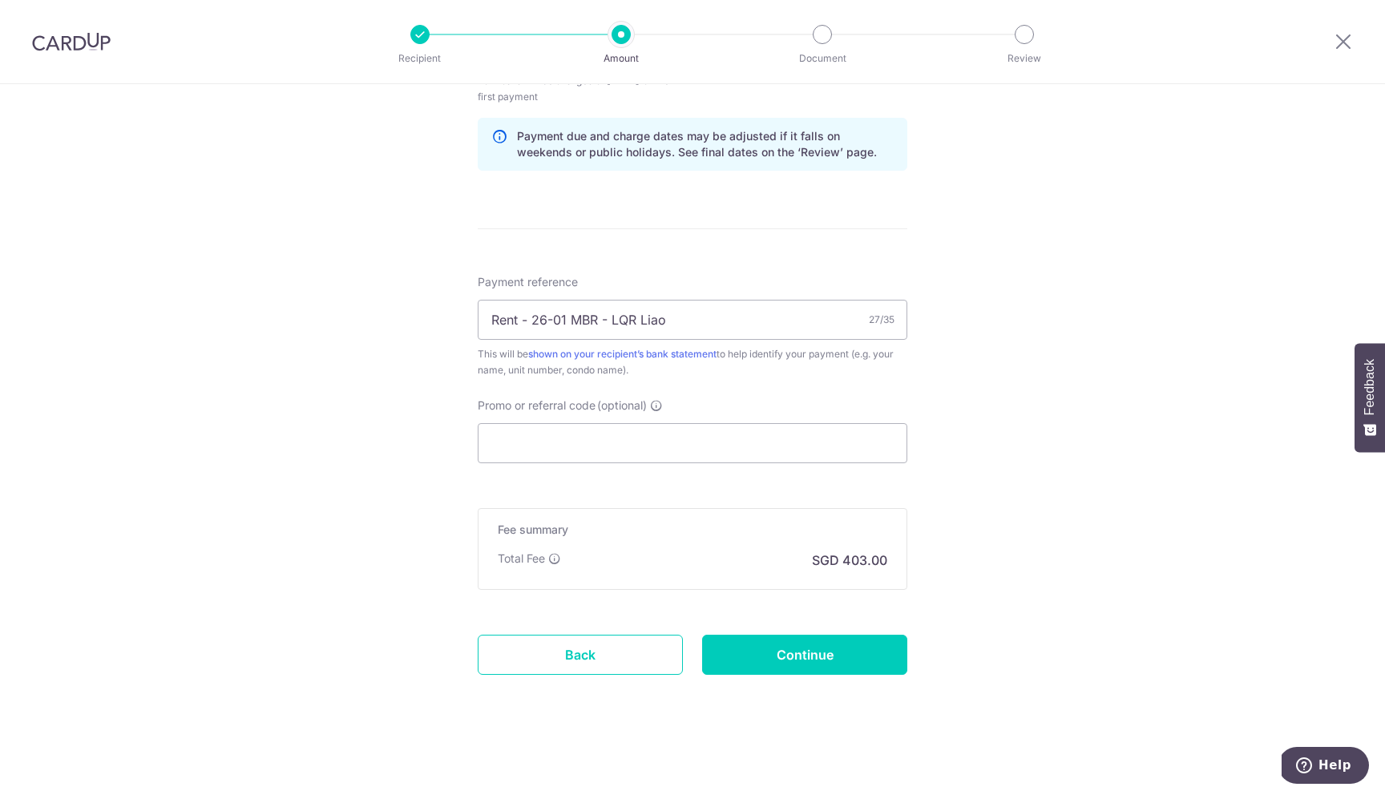
click at [357, 552] on div "Tell us more about your payment Enter payment amount SGD 15,500.00 15500.00 Car…" at bounding box center [692, 29] width 1385 height 1532
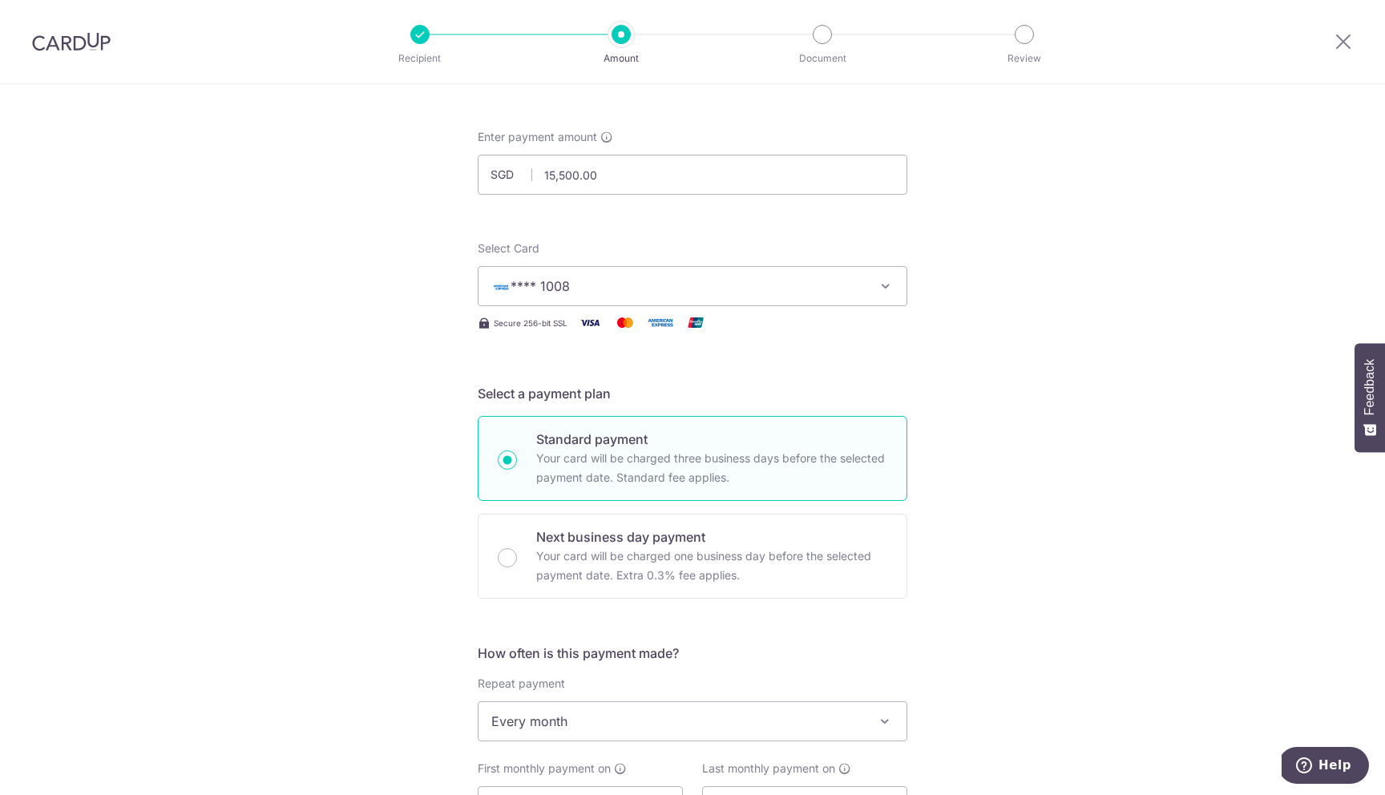
scroll to position [10, 0]
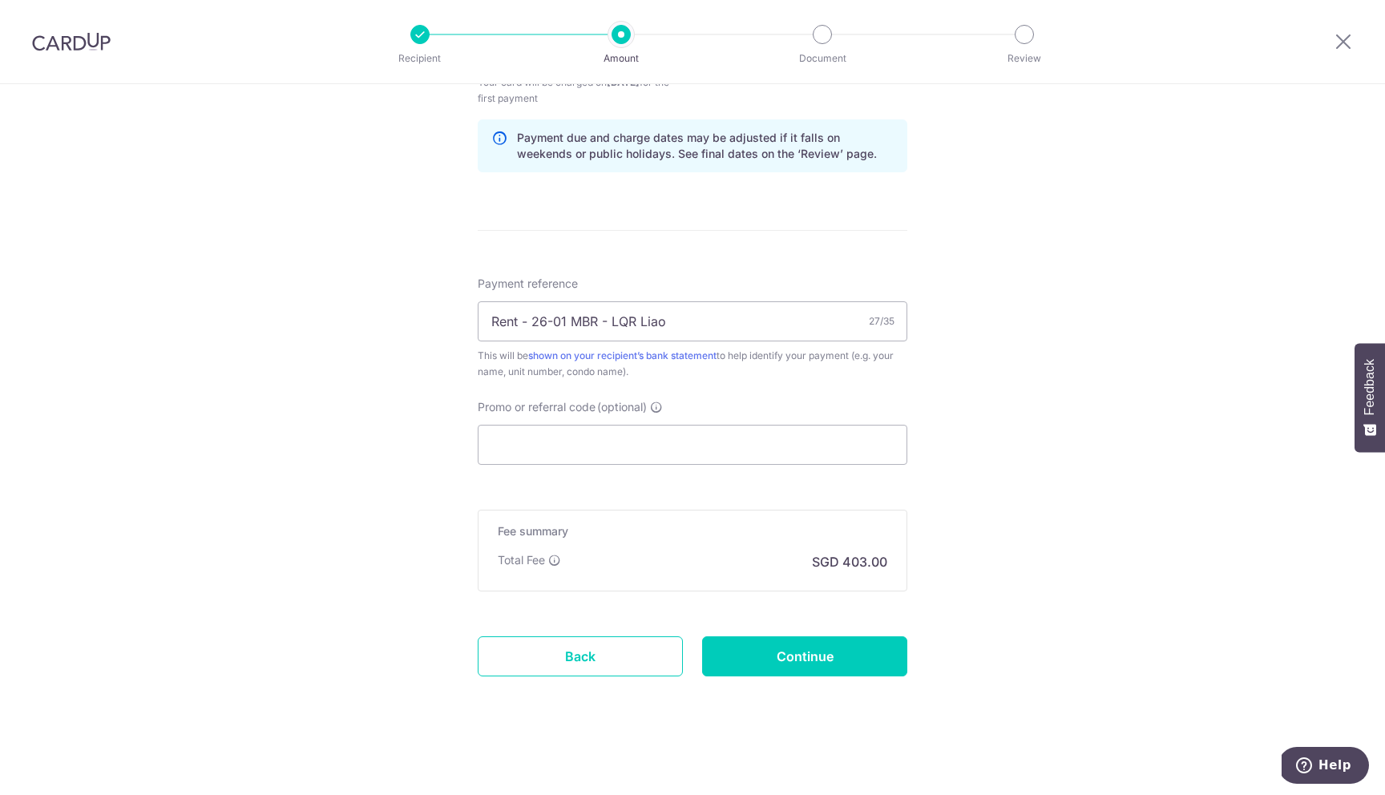
scroll to position [821, 0]
